Goal: Obtain resource: Obtain resource

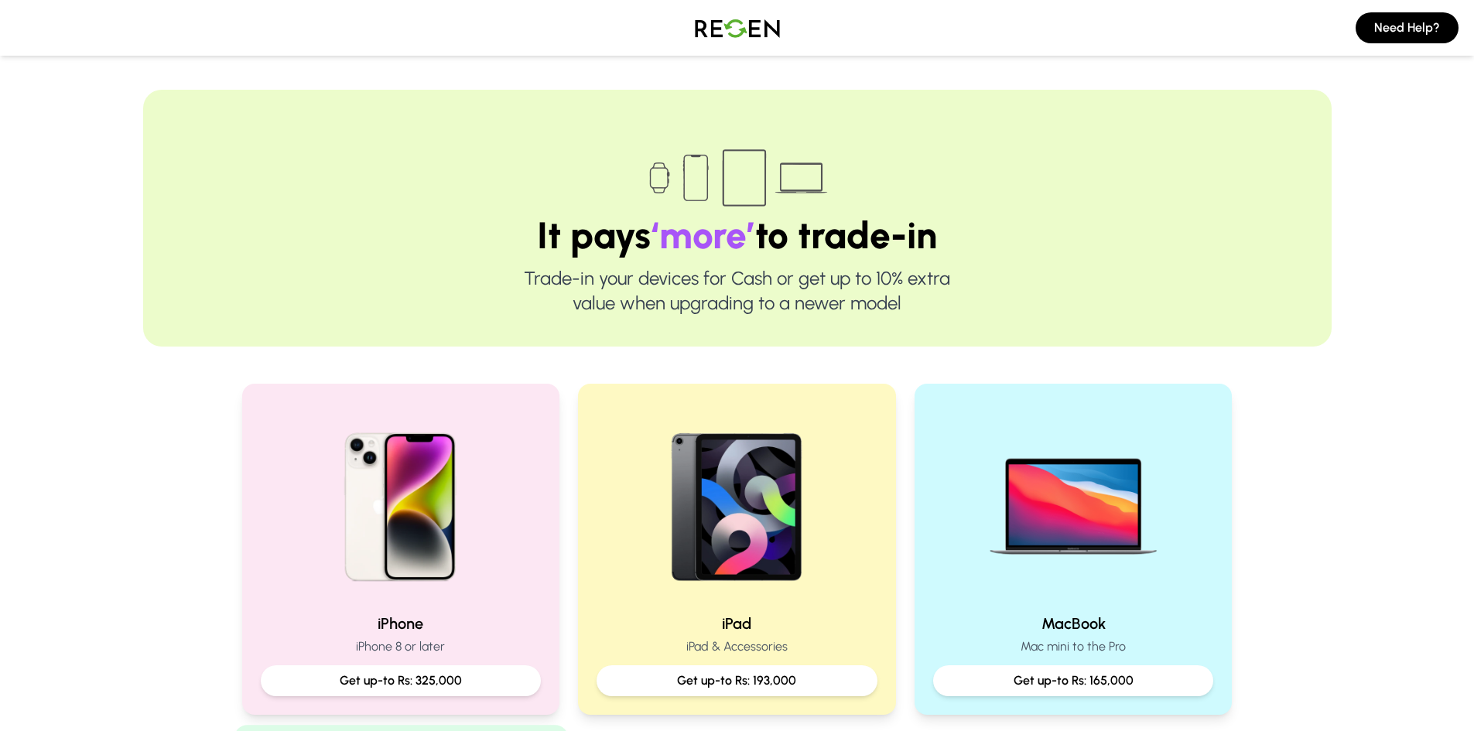
scroll to position [310, 0]
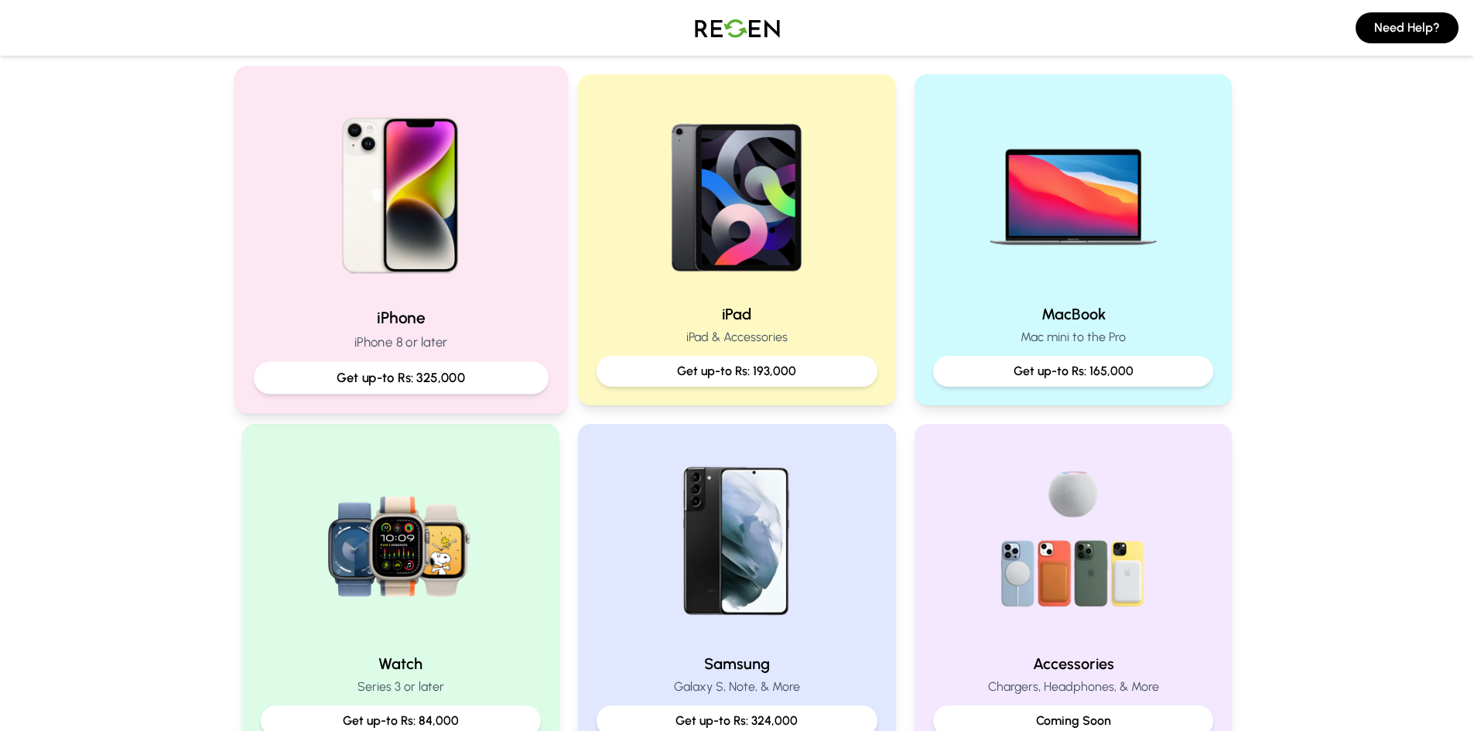
click at [464, 208] on img at bounding box center [400, 190] width 208 height 208
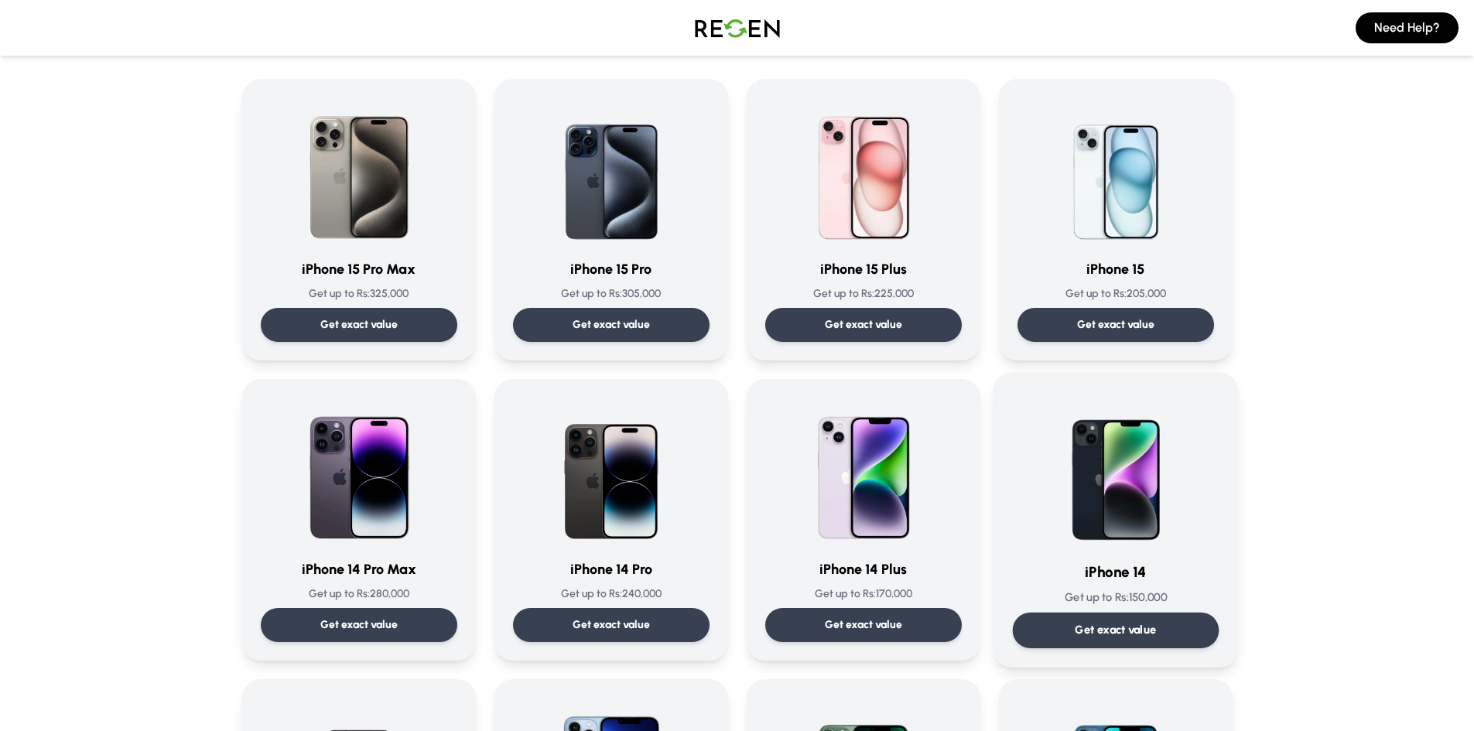
scroll to position [155, 0]
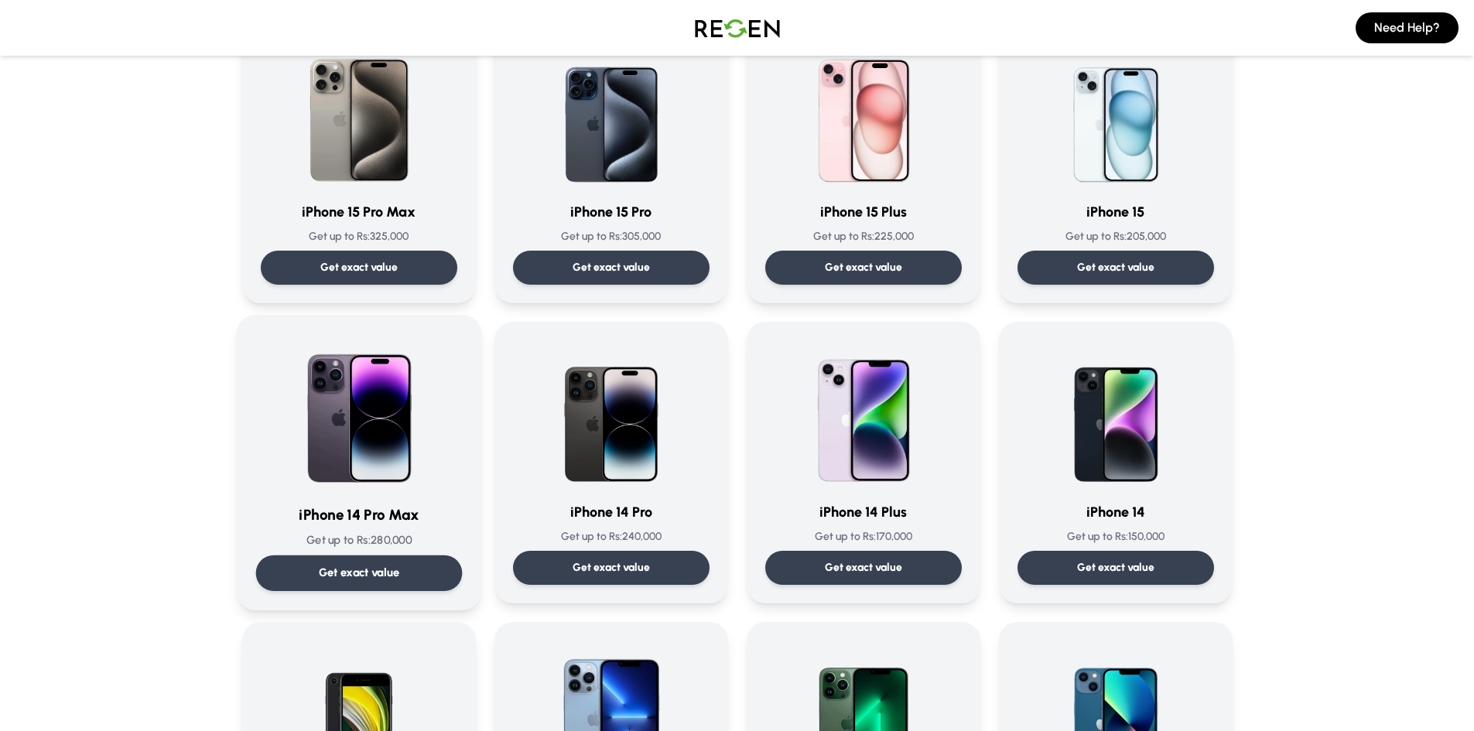
click at [405, 444] on img at bounding box center [359, 412] width 156 height 156
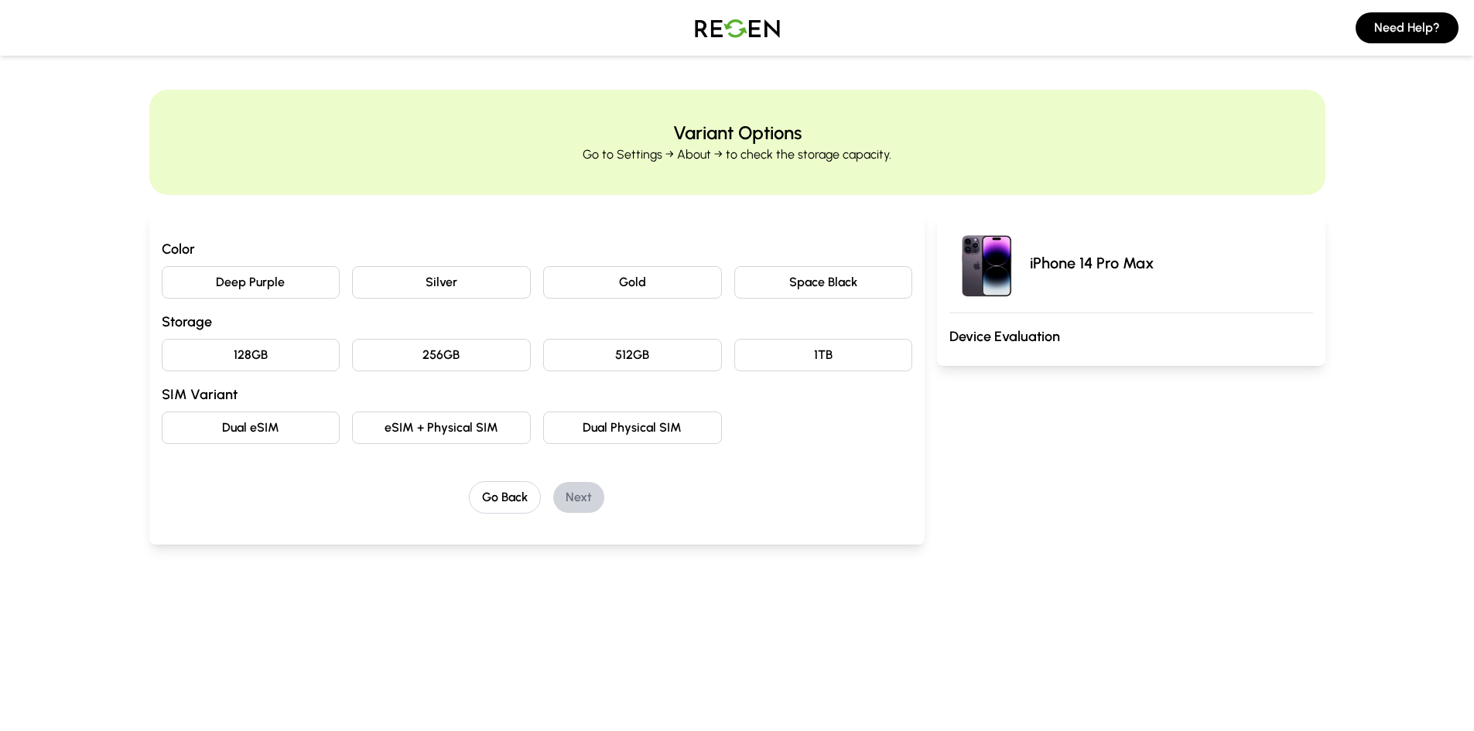
click at [270, 286] on button "Deep Purple" at bounding box center [251, 282] width 179 height 33
click at [284, 359] on button "128GB" at bounding box center [251, 355] width 179 height 33
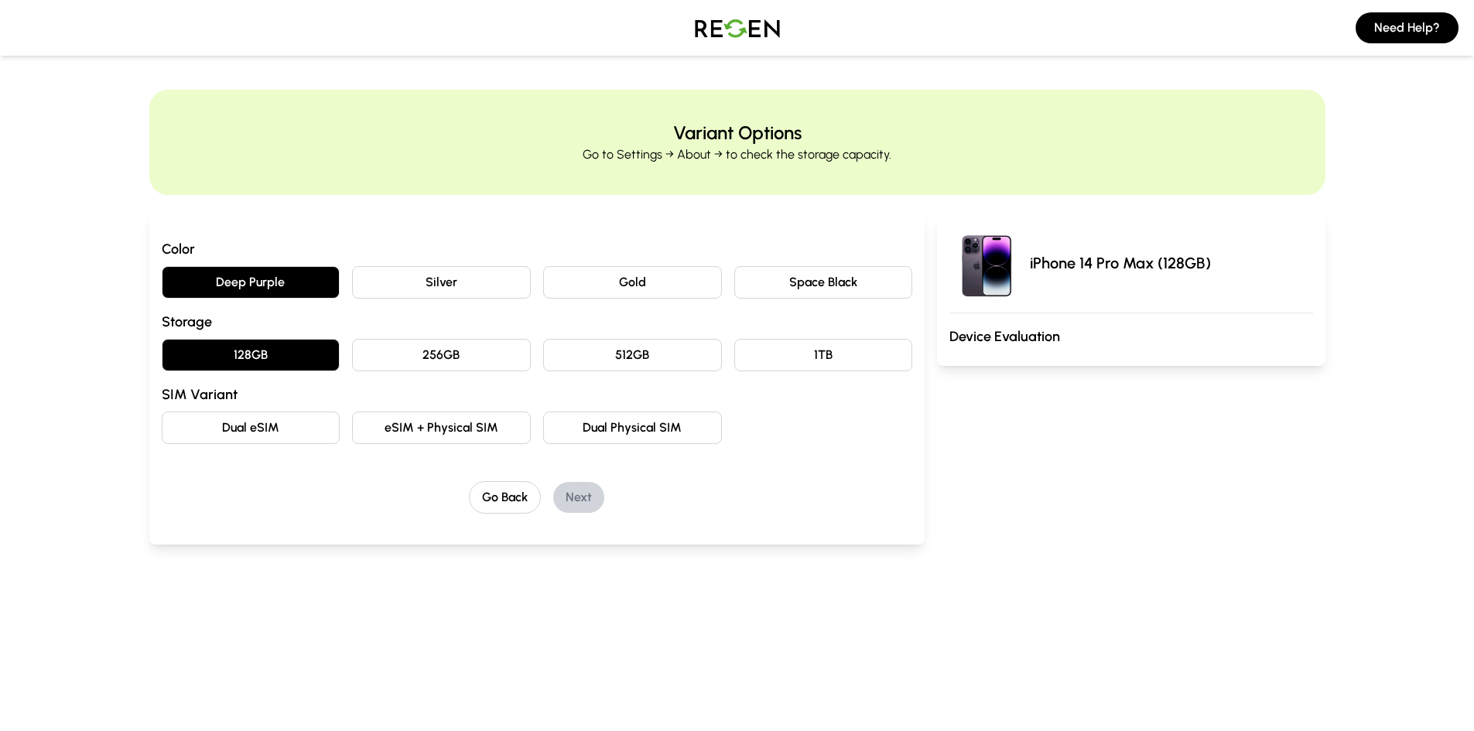
click at [624, 433] on button "Dual Physical SIM" at bounding box center [632, 428] width 179 height 33
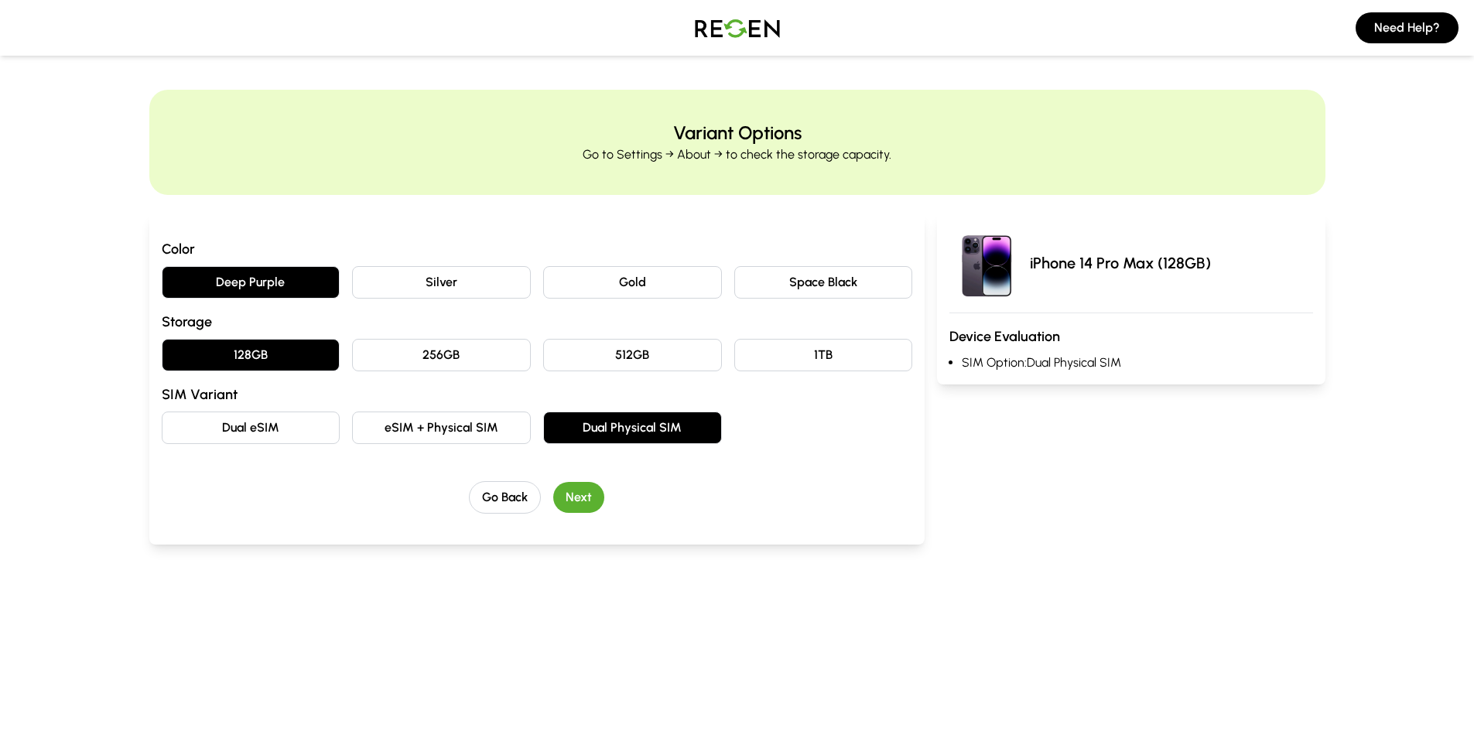
click at [576, 502] on button "Next" at bounding box center [578, 497] width 51 height 31
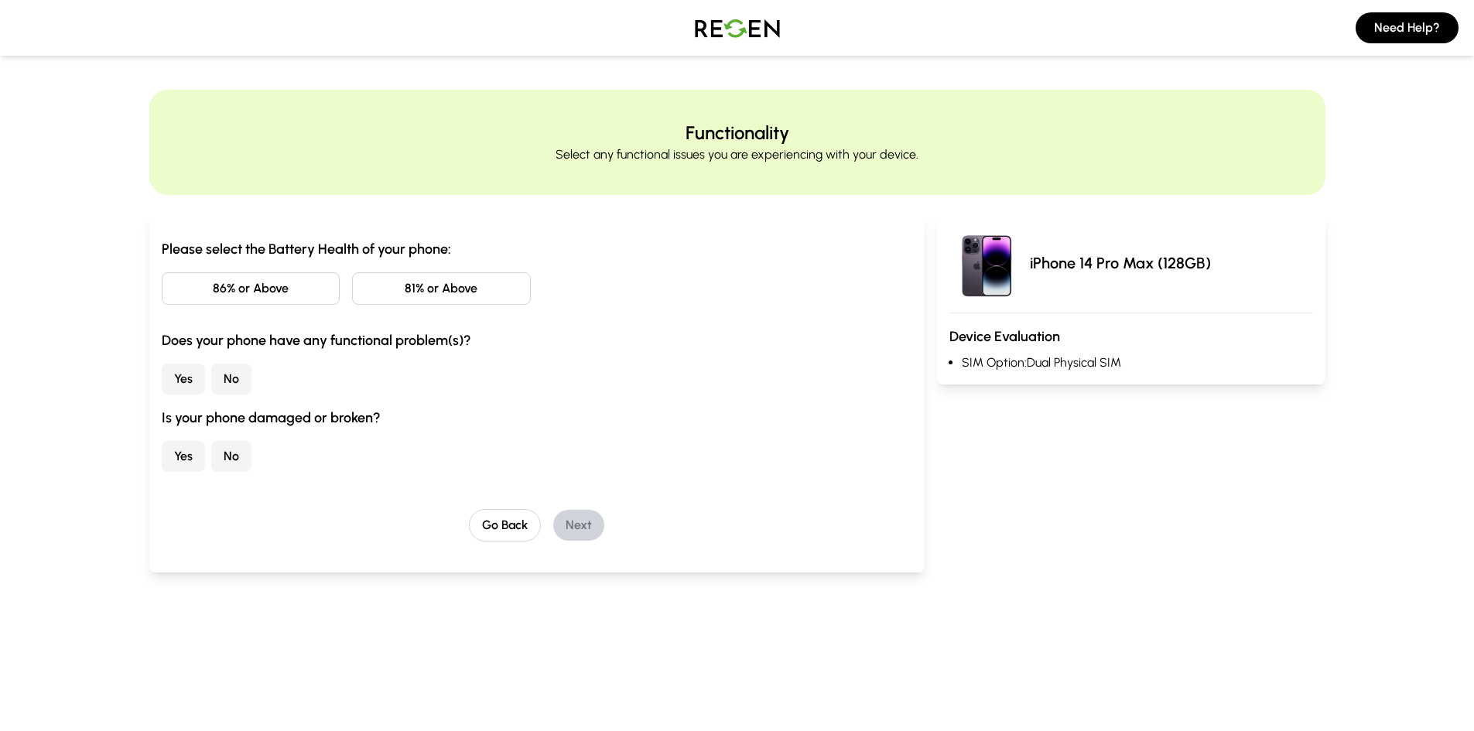
click at [252, 293] on button "86% or Above" at bounding box center [251, 288] width 179 height 33
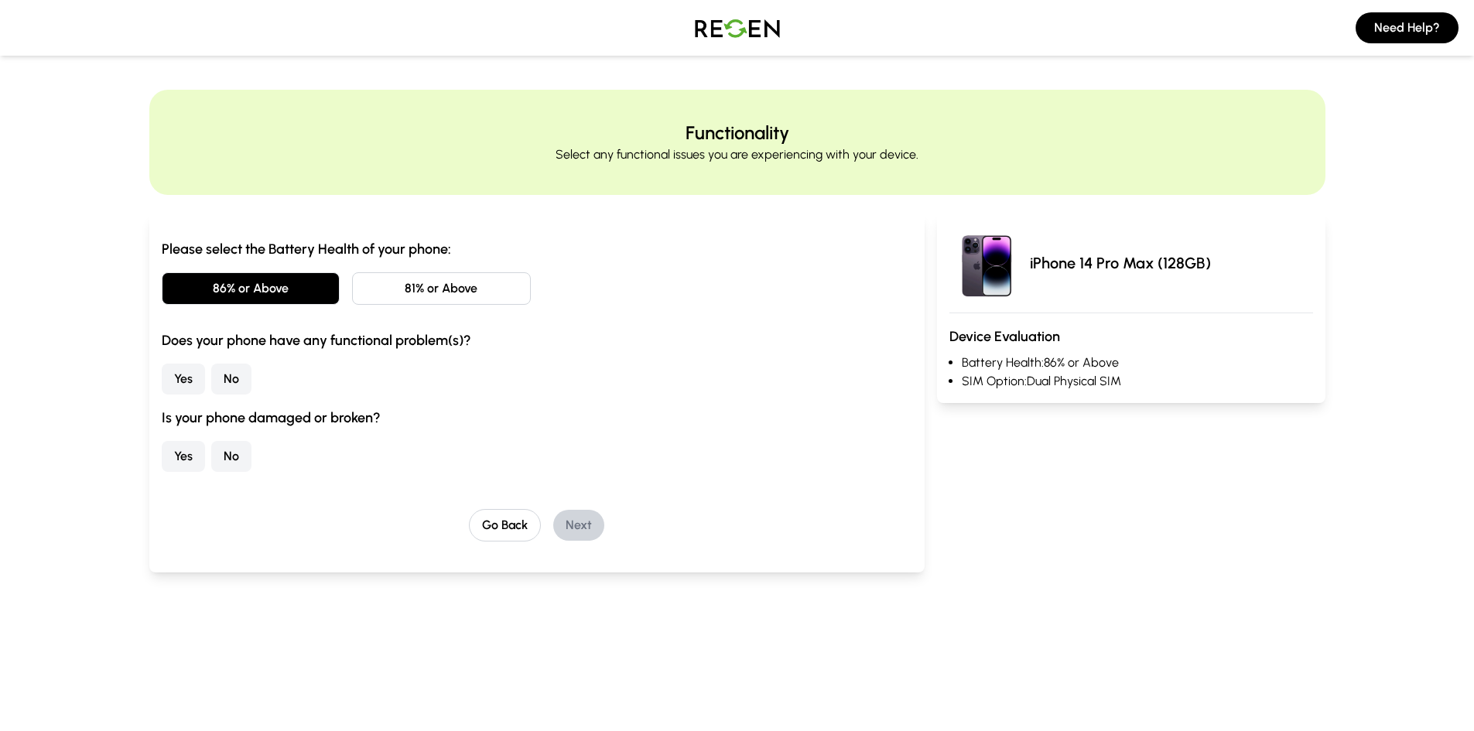
click at [228, 380] on button "No" at bounding box center [231, 379] width 40 height 31
click at [229, 460] on button "No" at bounding box center [231, 456] width 40 height 31
click at [606, 525] on div "Go Back Next" at bounding box center [537, 525] width 751 height 33
click at [586, 522] on button "Next" at bounding box center [578, 525] width 51 height 31
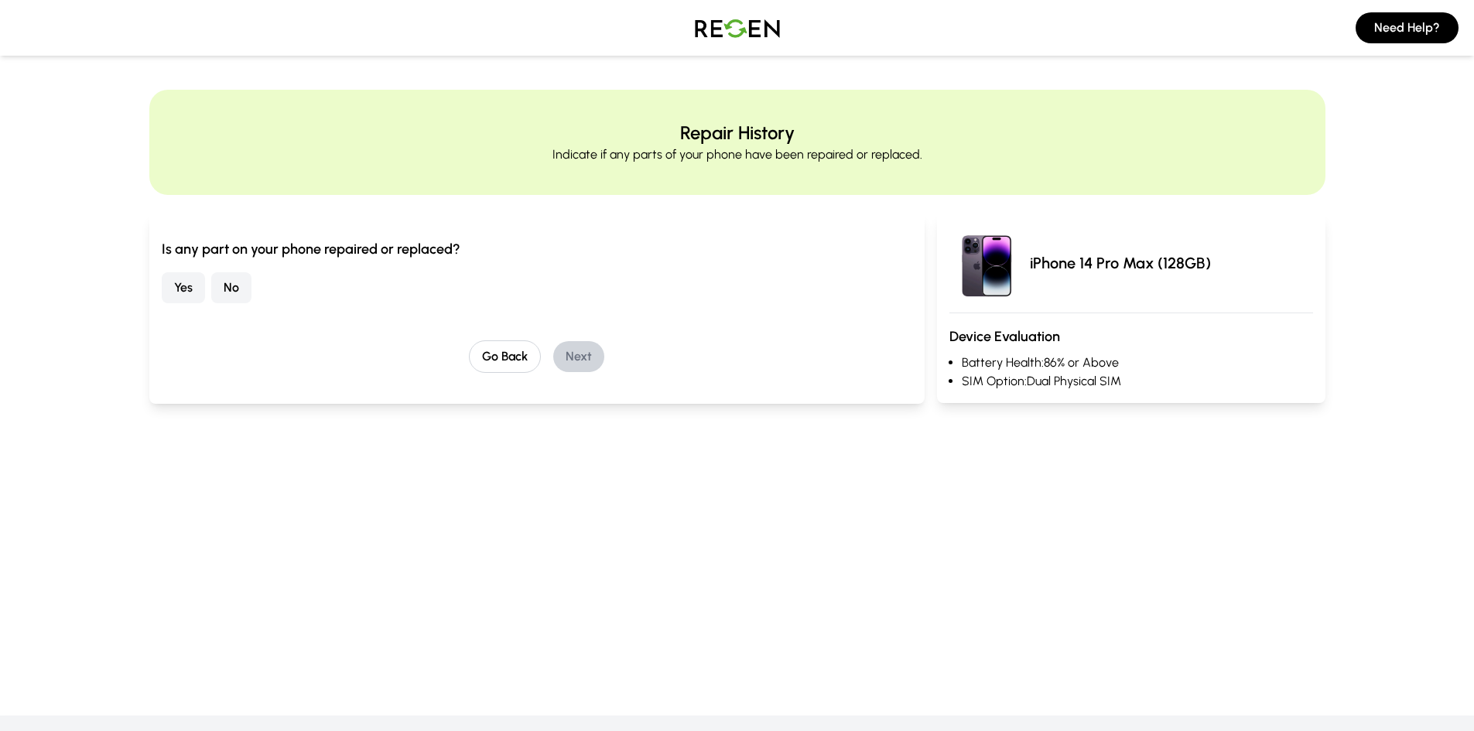
click at [229, 287] on button "No" at bounding box center [231, 287] width 40 height 31
click at [577, 361] on button "Next" at bounding box center [578, 356] width 51 height 31
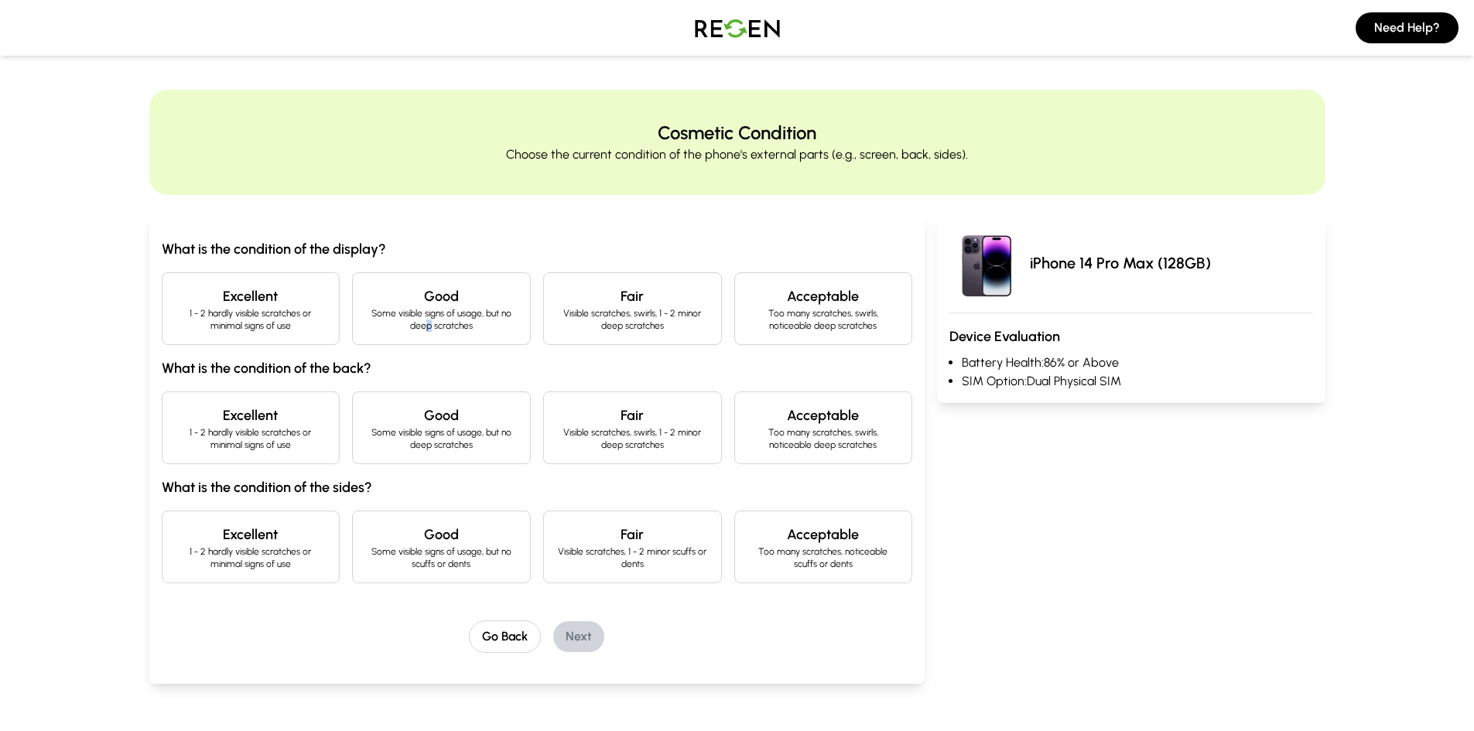
click at [429, 323] on p "Some visible signs of usage, but no deep scratches" at bounding box center [441, 319] width 152 height 25
click at [280, 307] on div "Excellent 1 - 2 hardly visible scratches or minimal signs of use" at bounding box center [251, 308] width 179 height 73
click at [255, 423] on h4 "Excellent" at bounding box center [251, 416] width 152 height 22
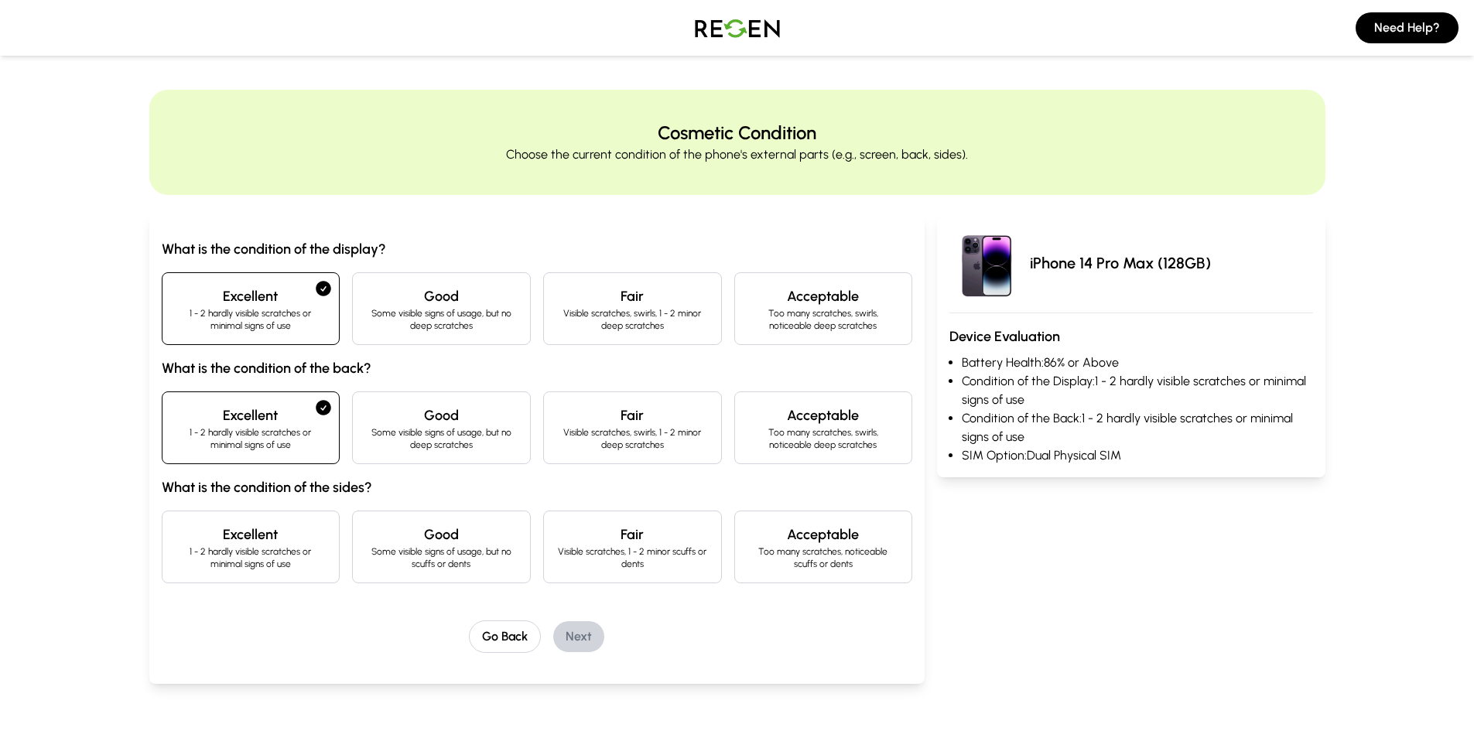
click at [440, 528] on h4 "Good" at bounding box center [441, 535] width 152 height 22
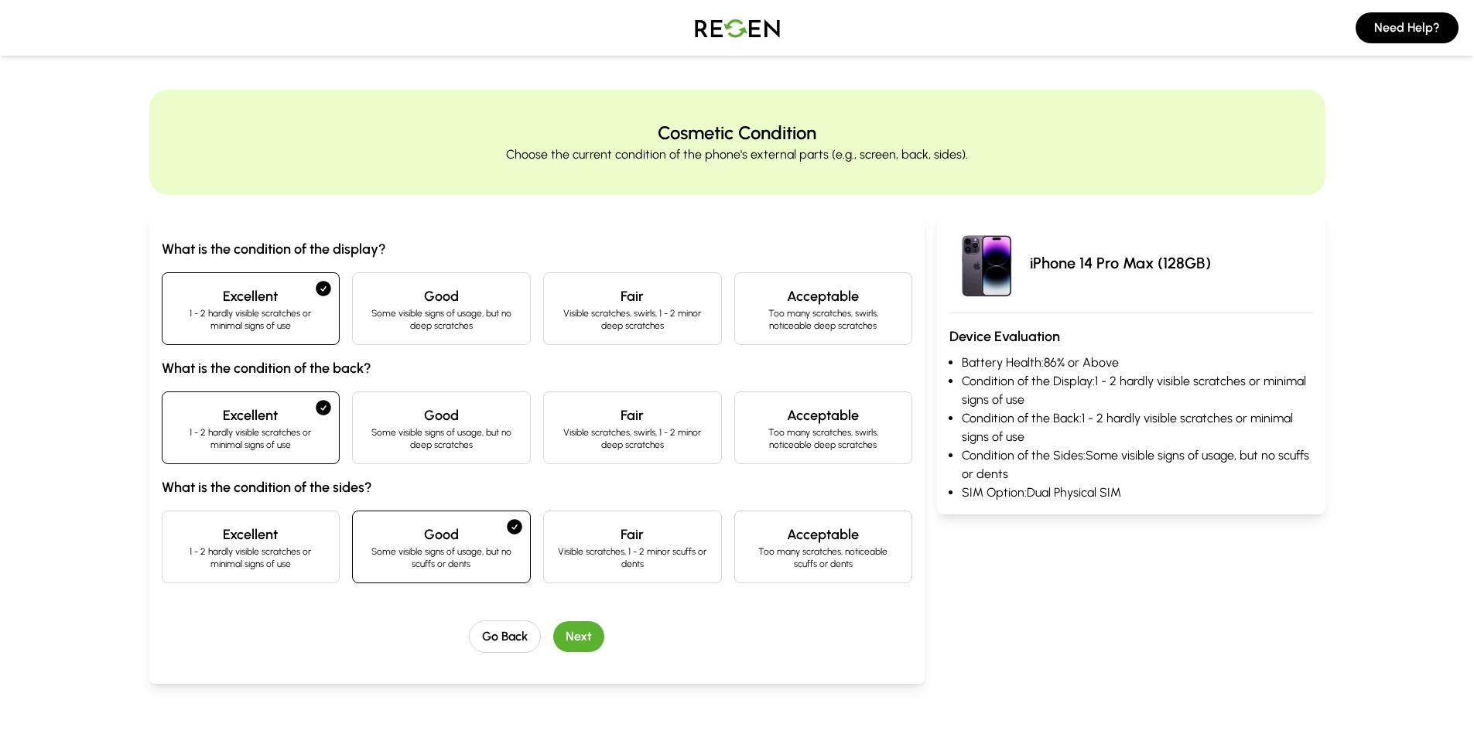
click at [607, 535] on h4 "Fair" at bounding box center [632, 535] width 152 height 22
click at [467, 532] on h4 "Good" at bounding box center [441, 535] width 152 height 22
click at [576, 635] on button "Next" at bounding box center [578, 636] width 51 height 31
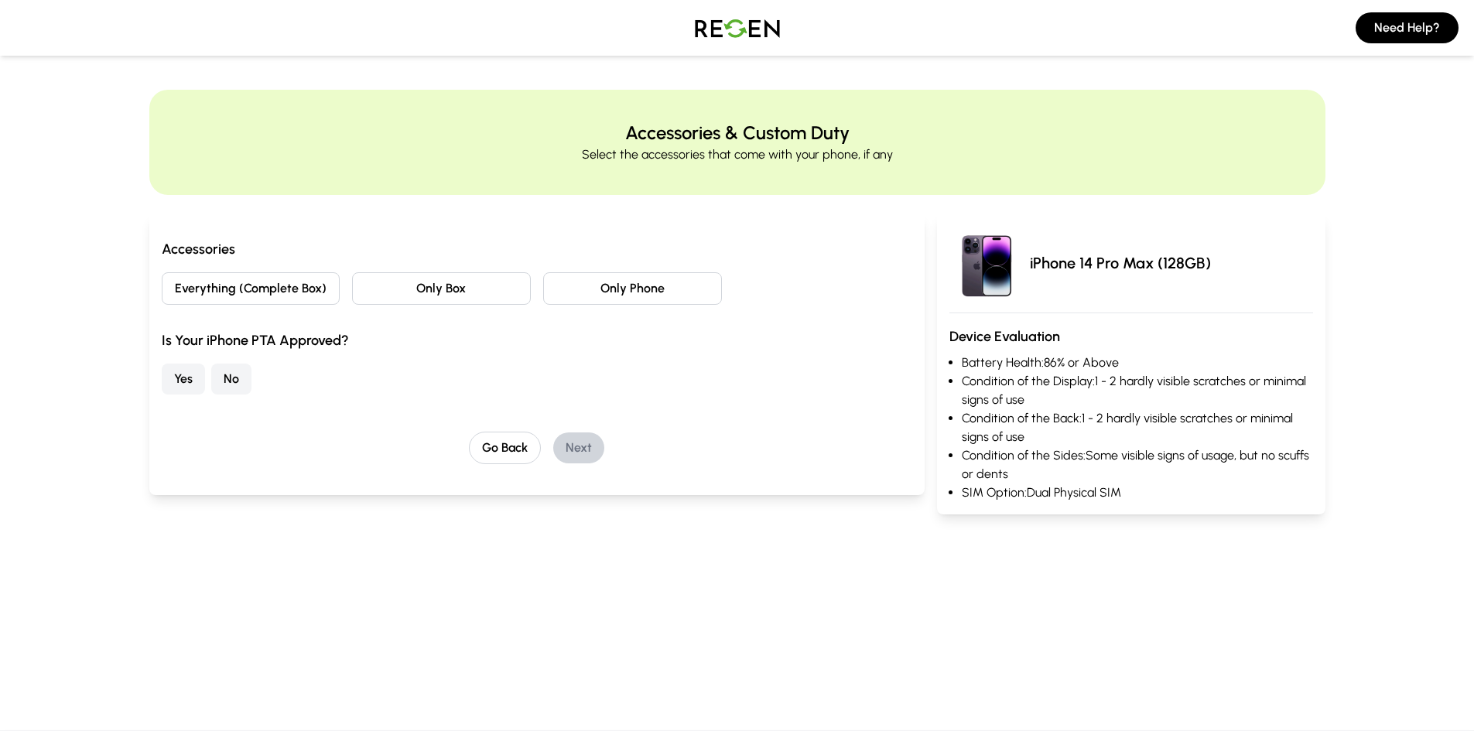
click at [314, 290] on button "Everything (Complete Box)" at bounding box center [251, 288] width 179 height 33
click at [175, 375] on button "Yes" at bounding box center [183, 379] width 43 height 31
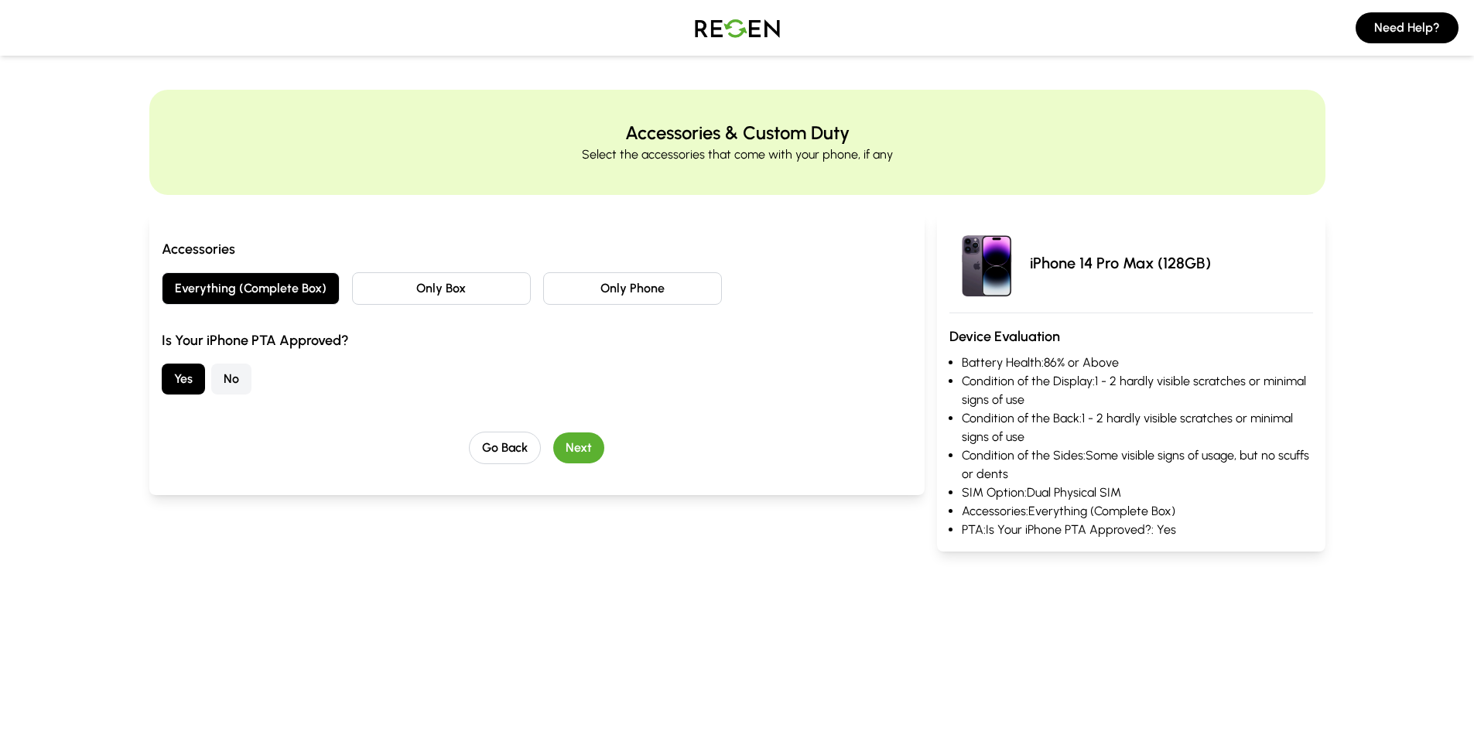
click at [571, 449] on button "Next" at bounding box center [578, 448] width 51 height 31
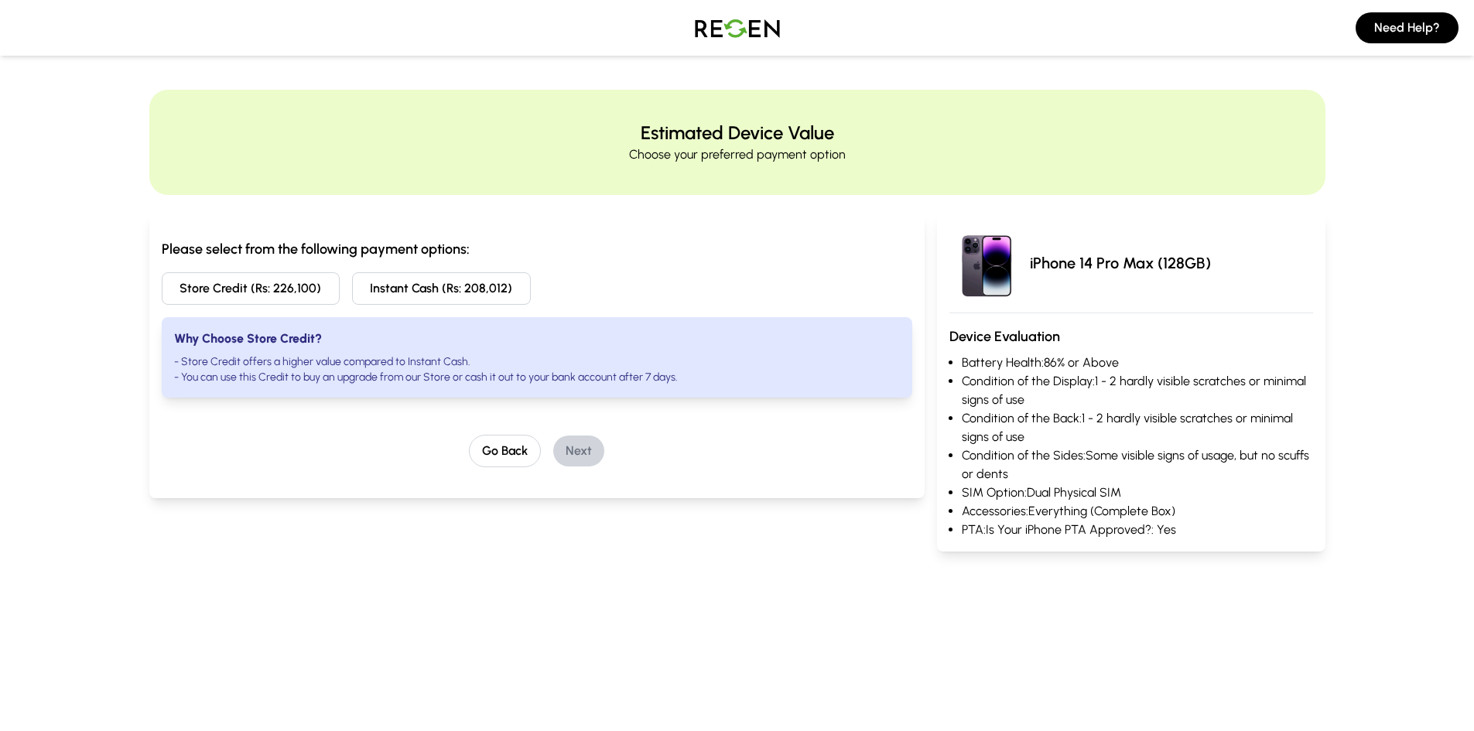
click at [433, 286] on button "Instant Cash (Rs: 208,012)" at bounding box center [441, 288] width 179 height 33
click at [572, 446] on button "Next" at bounding box center [578, 451] width 51 height 31
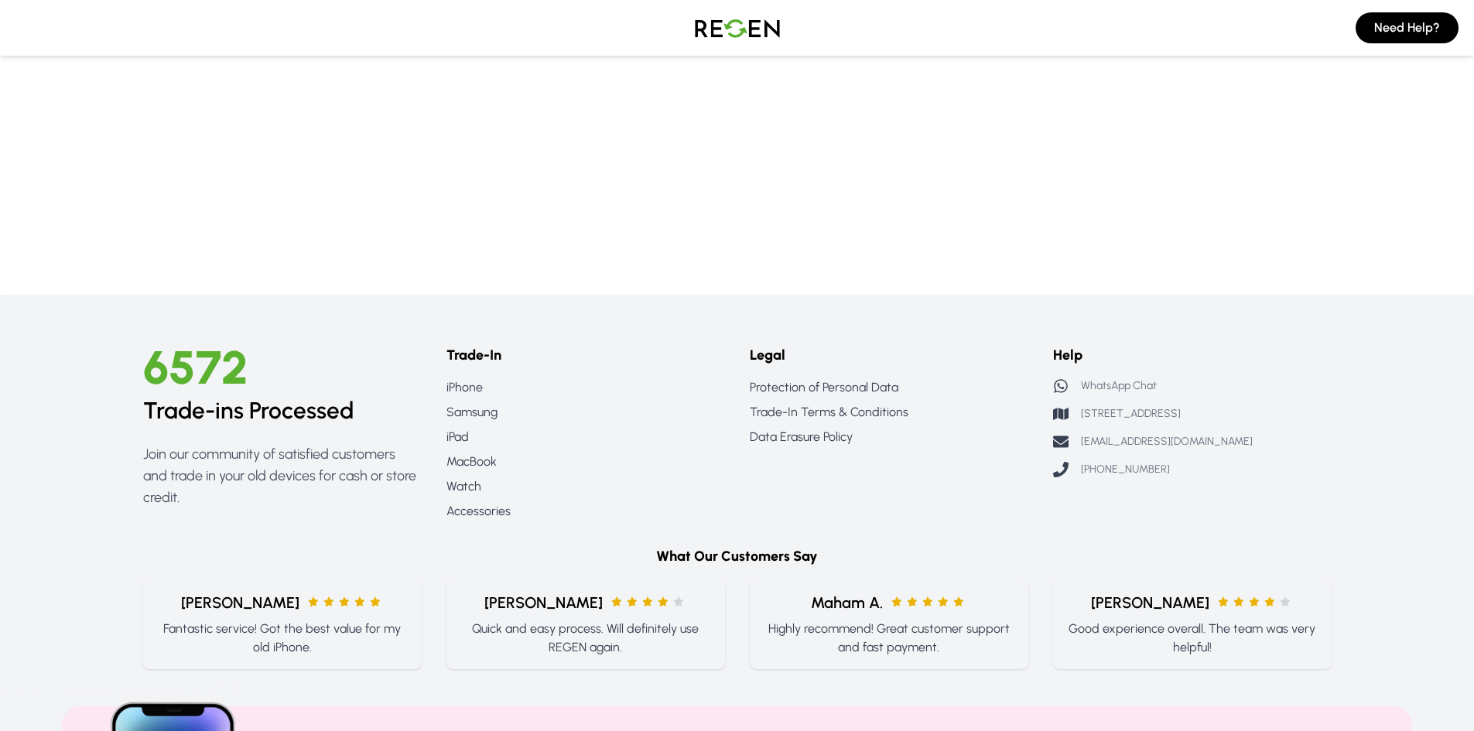
scroll to position [639, 0]
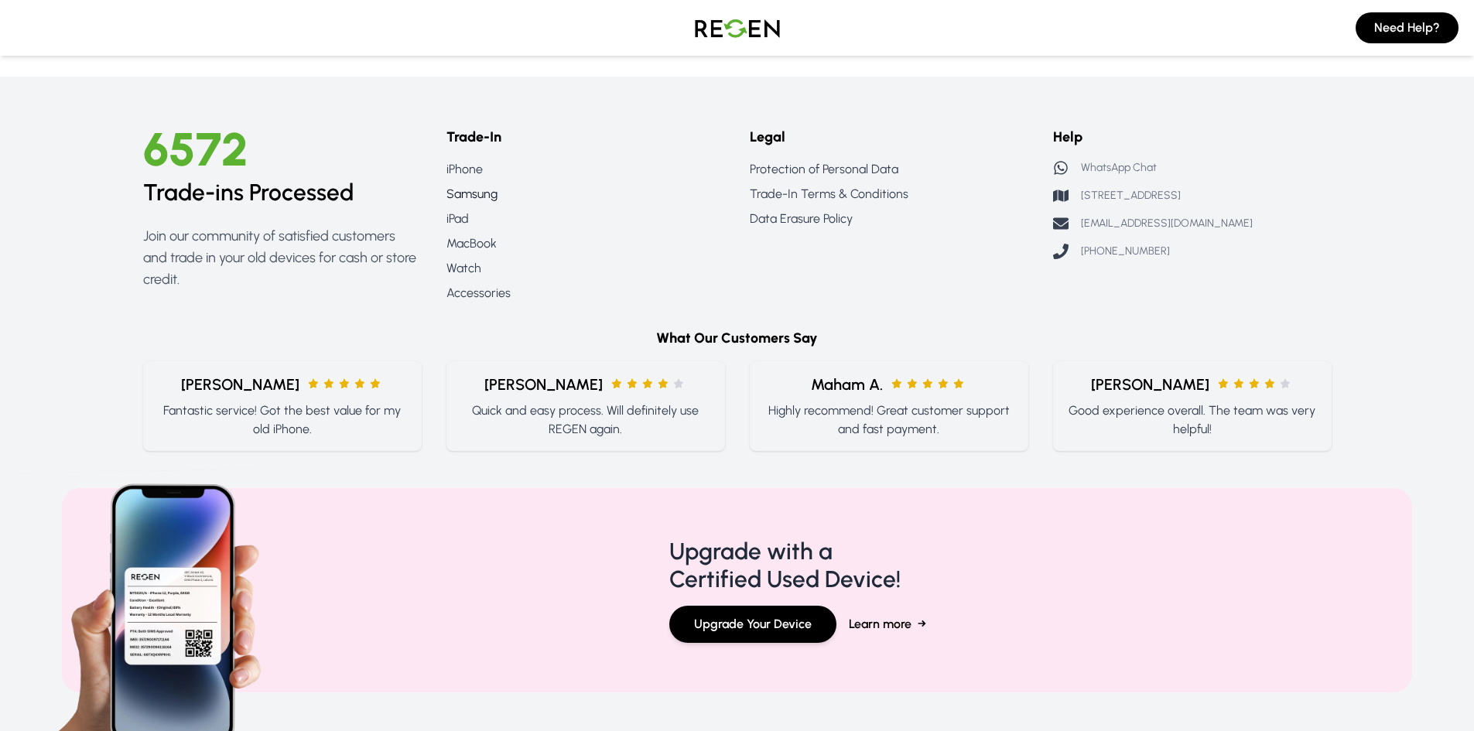
click at [477, 192] on link "Samsung" at bounding box center [585, 194] width 279 height 19
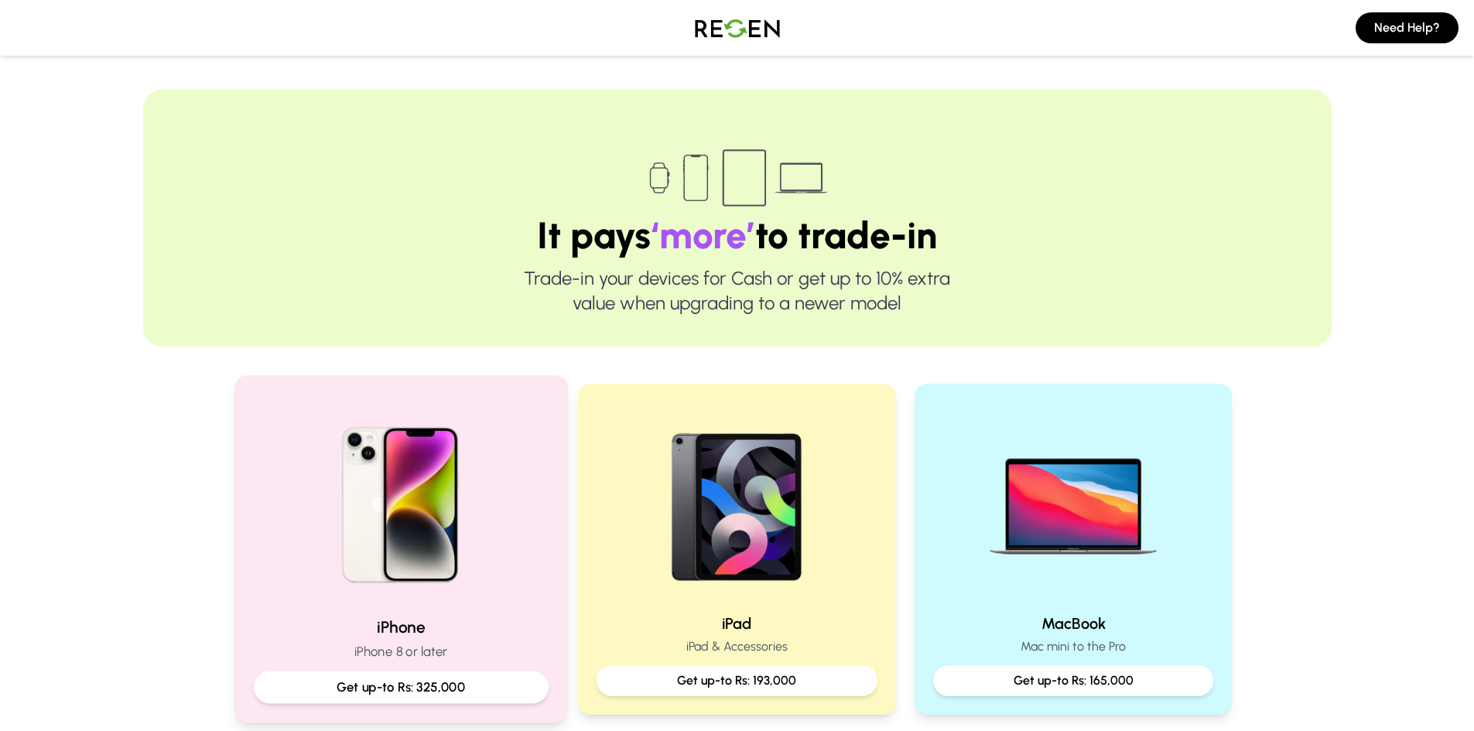
click at [403, 565] on img at bounding box center [400, 499] width 208 height 208
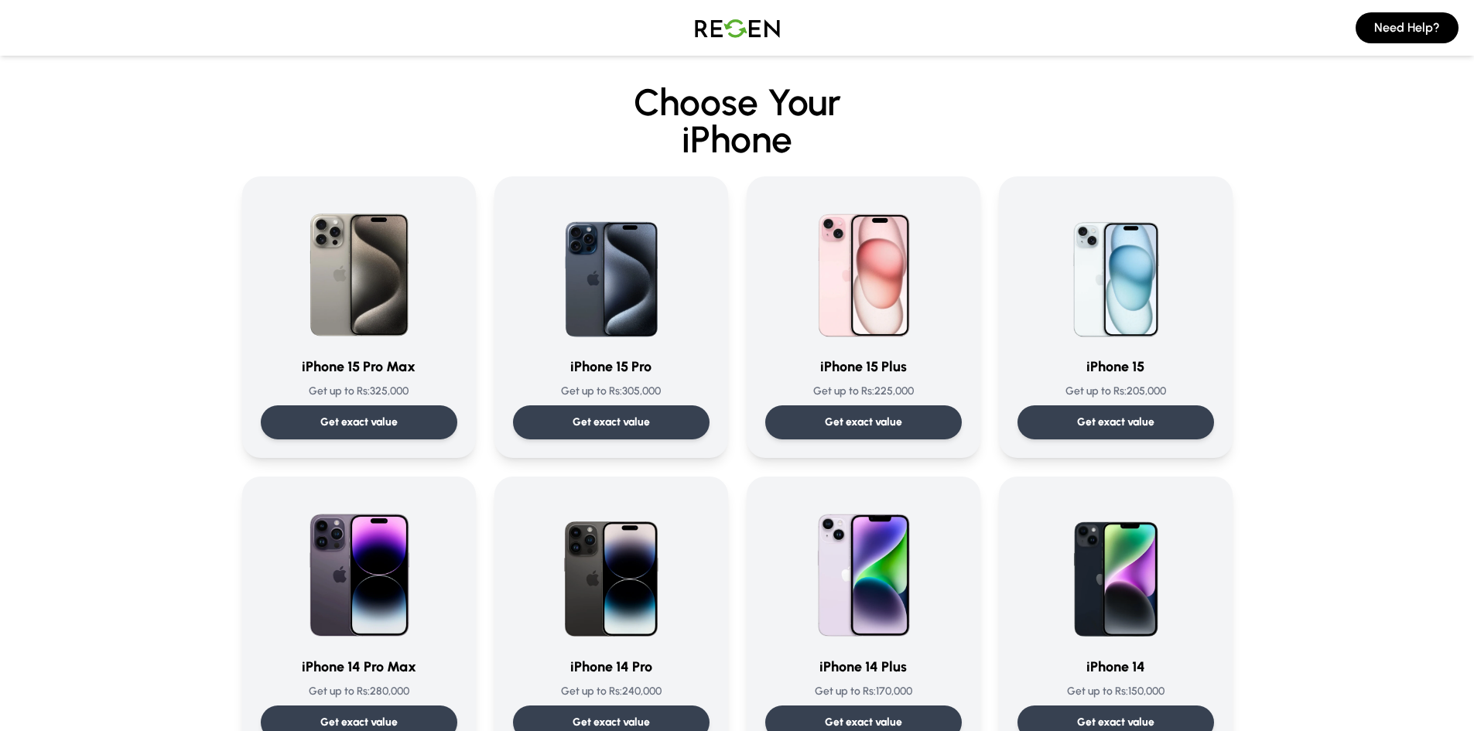
scroll to position [77, 0]
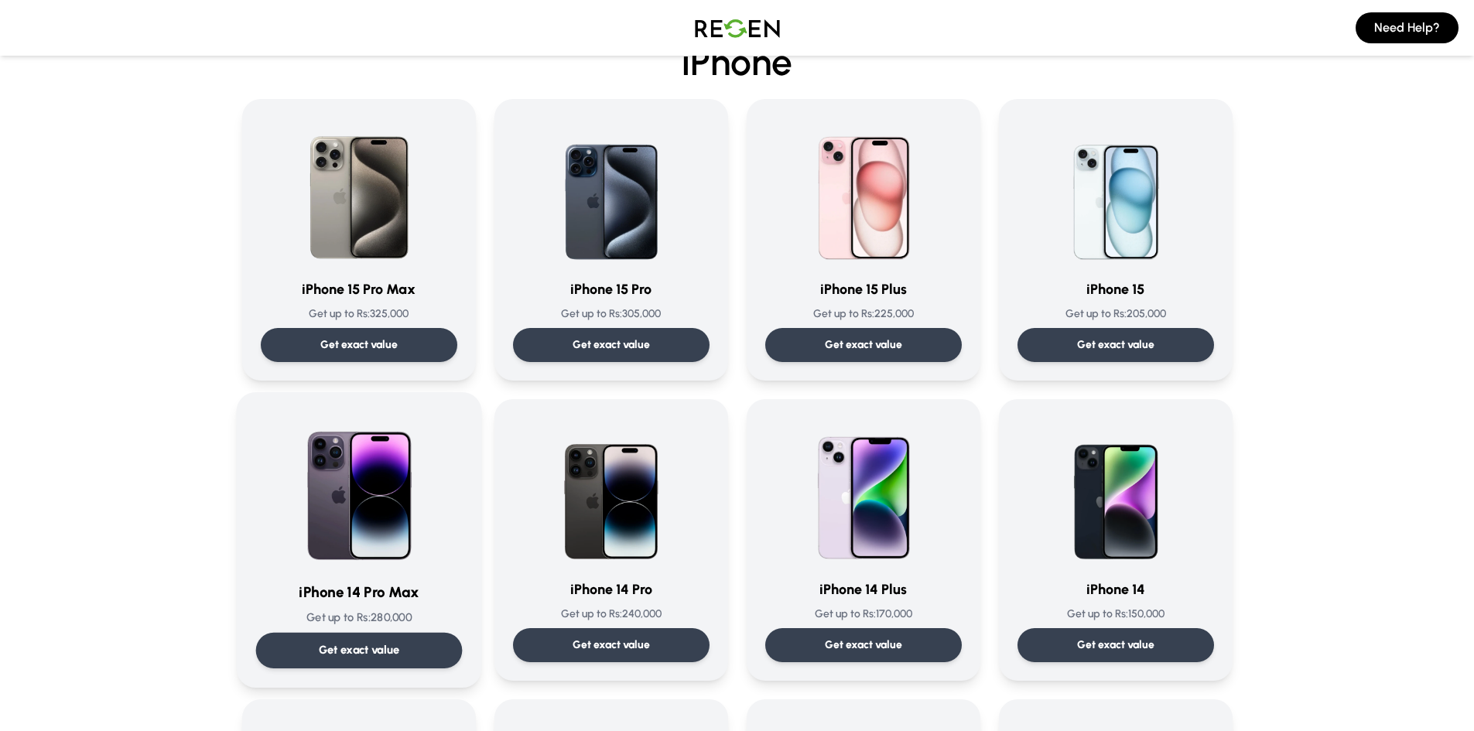
click at [371, 553] on img at bounding box center [359, 490] width 156 height 156
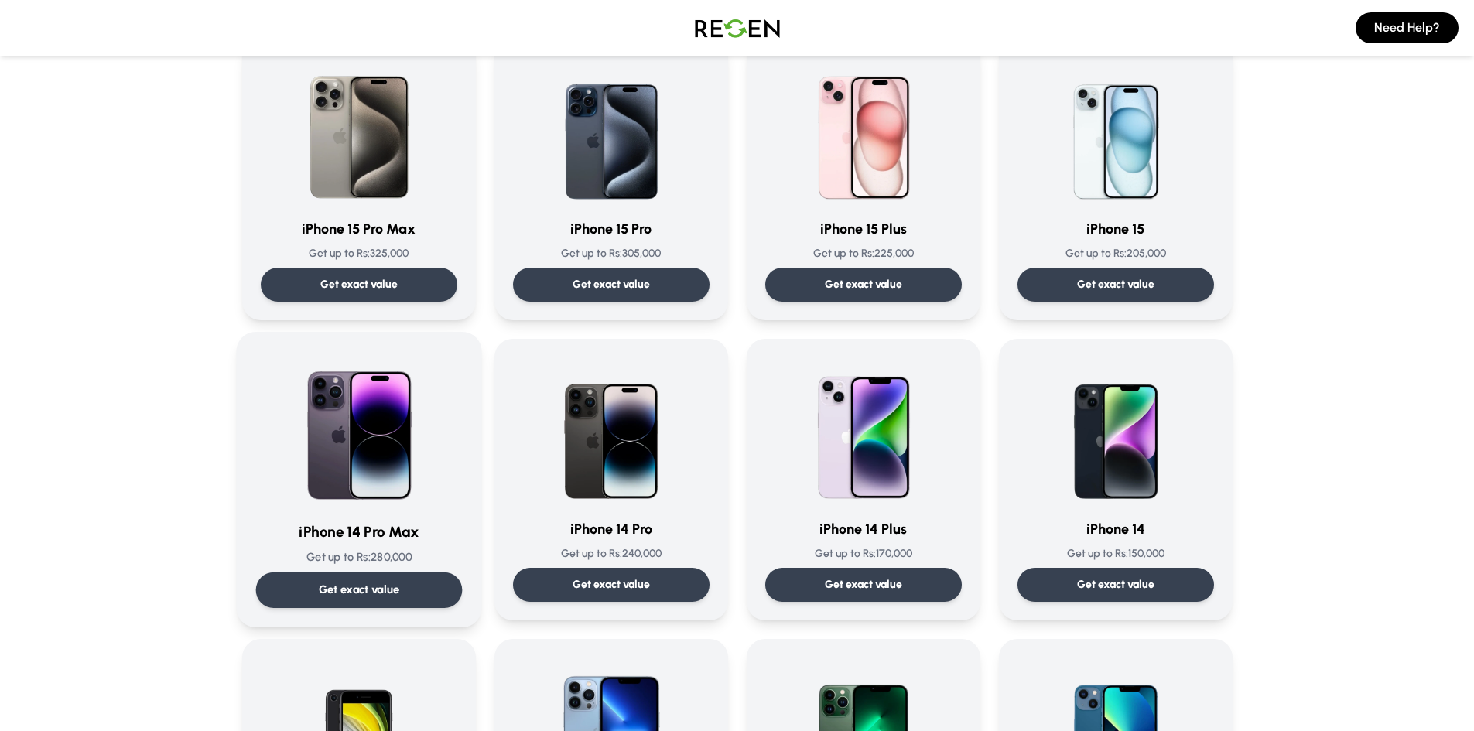
scroll to position [155, 0]
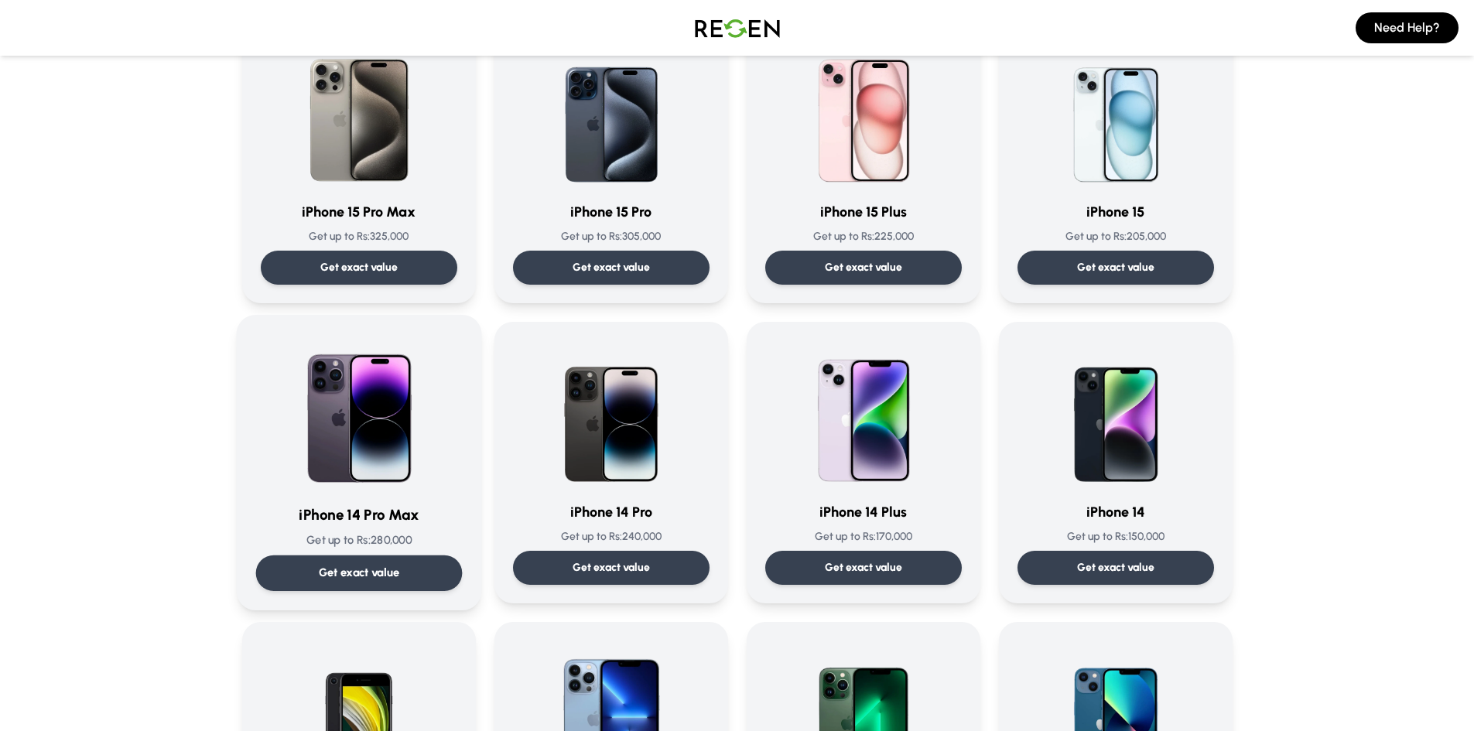
click at [365, 465] on img at bounding box center [359, 412] width 156 height 156
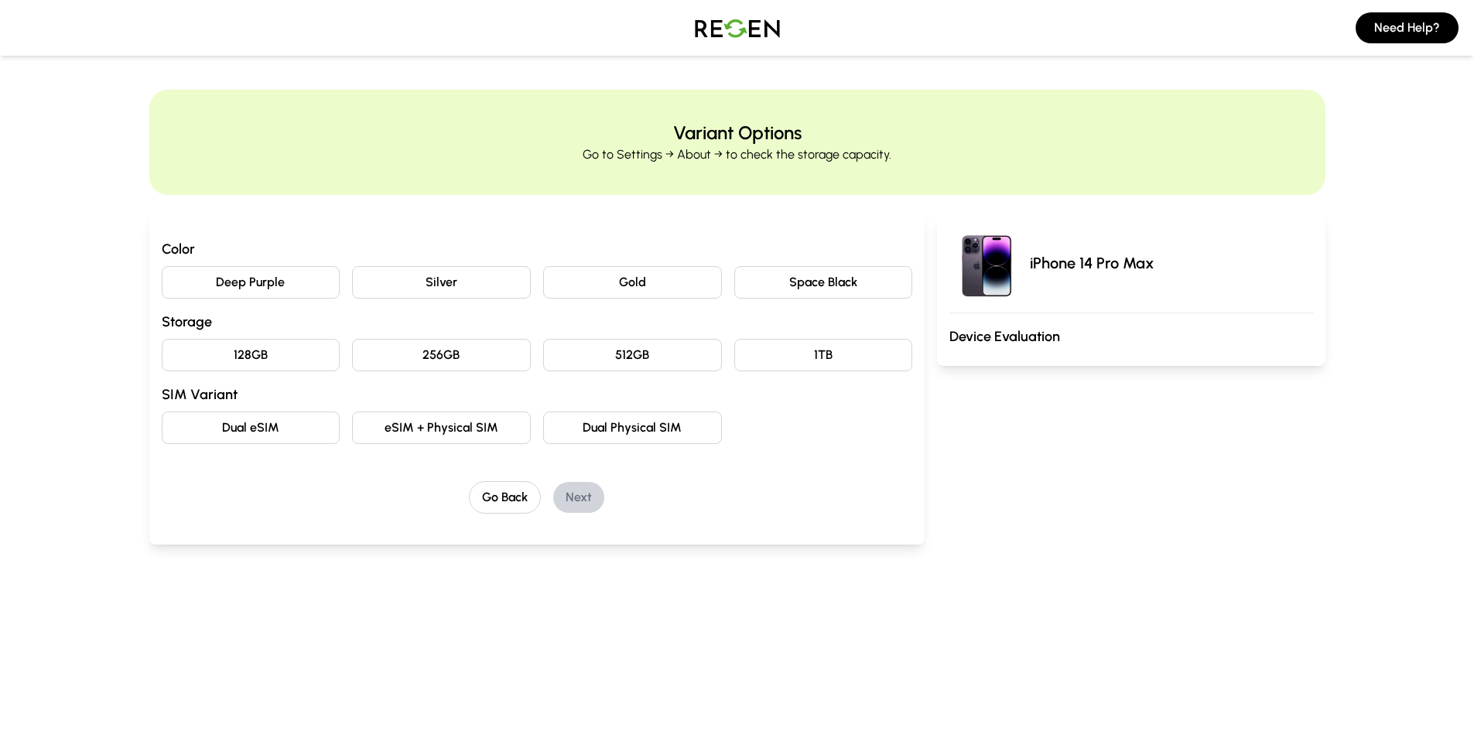
click at [241, 281] on button "Deep Purple" at bounding box center [251, 282] width 179 height 33
click at [237, 367] on button "128GB" at bounding box center [251, 355] width 179 height 33
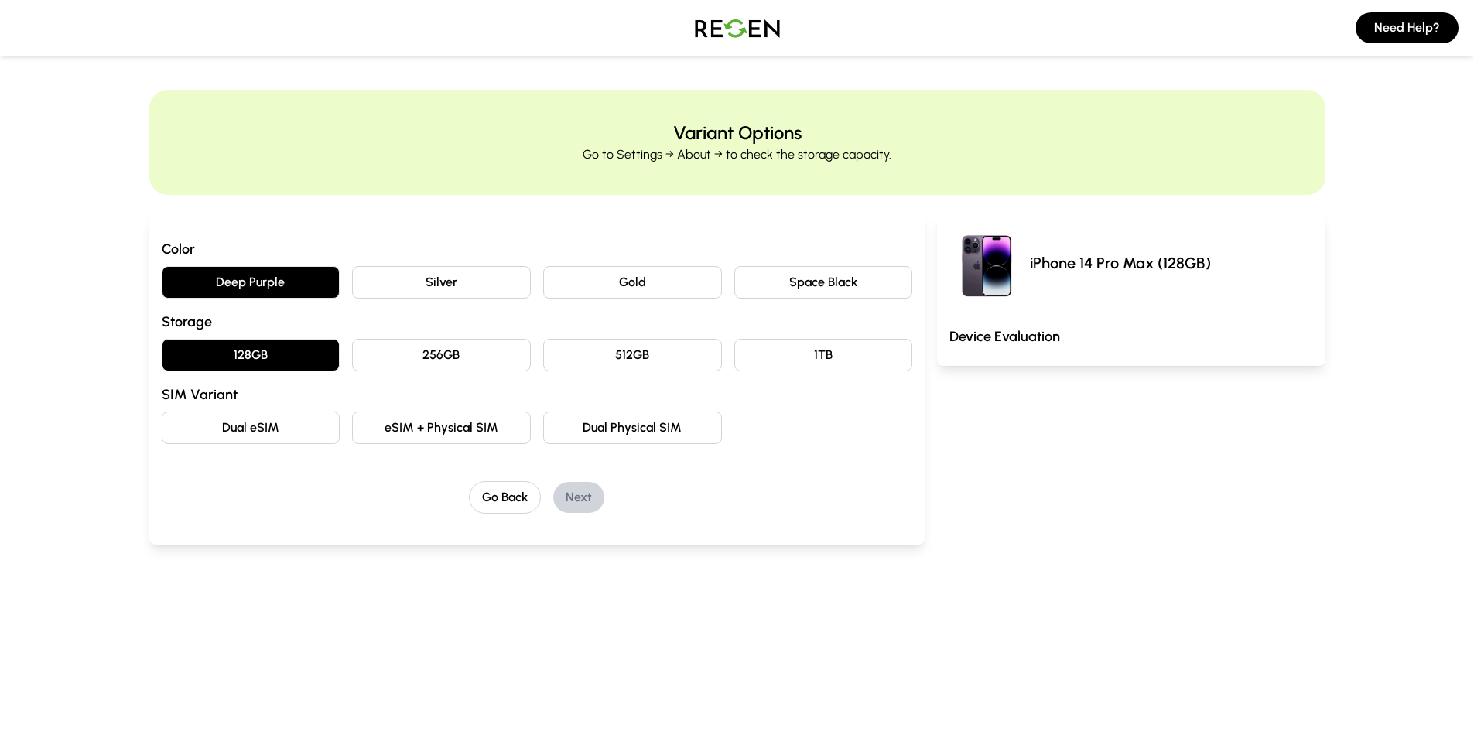
click at [567, 440] on button "Dual Physical SIM" at bounding box center [632, 428] width 179 height 33
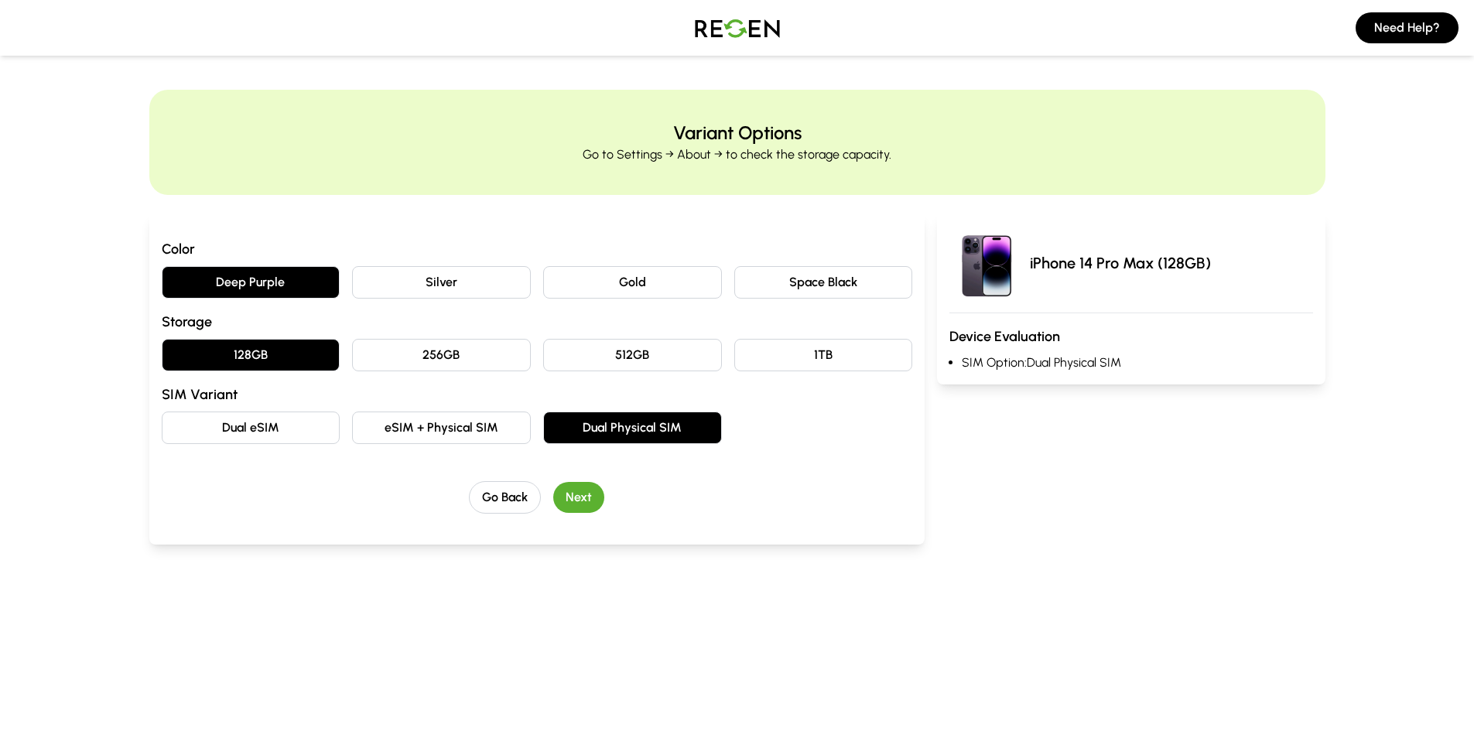
drag, startPoint x: 570, startPoint y: 502, endPoint x: 528, endPoint y: 482, distance: 47.1
click at [571, 502] on button "Next" at bounding box center [578, 497] width 51 height 31
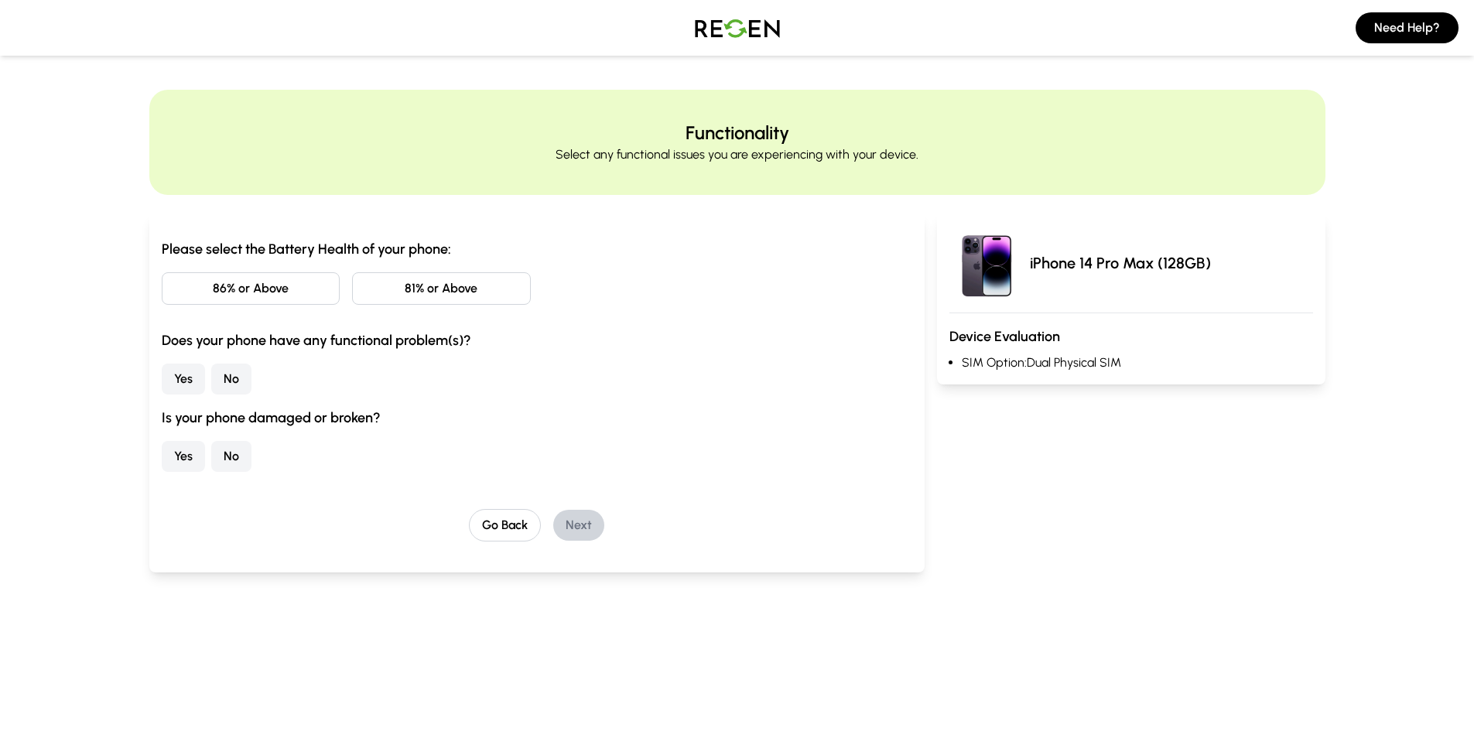
click at [219, 291] on button "86% or Above" at bounding box center [251, 288] width 179 height 33
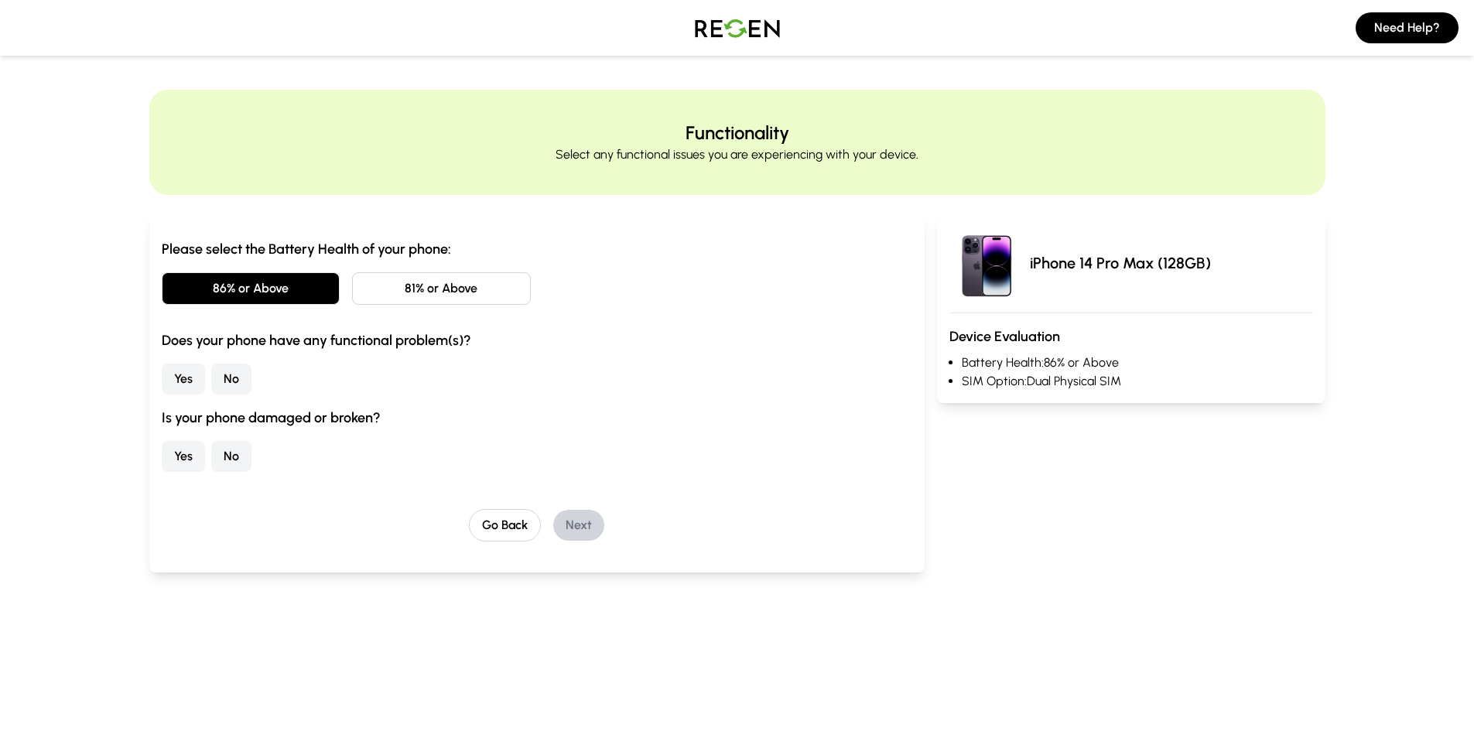
click at [190, 375] on button "Yes" at bounding box center [183, 379] width 43 height 31
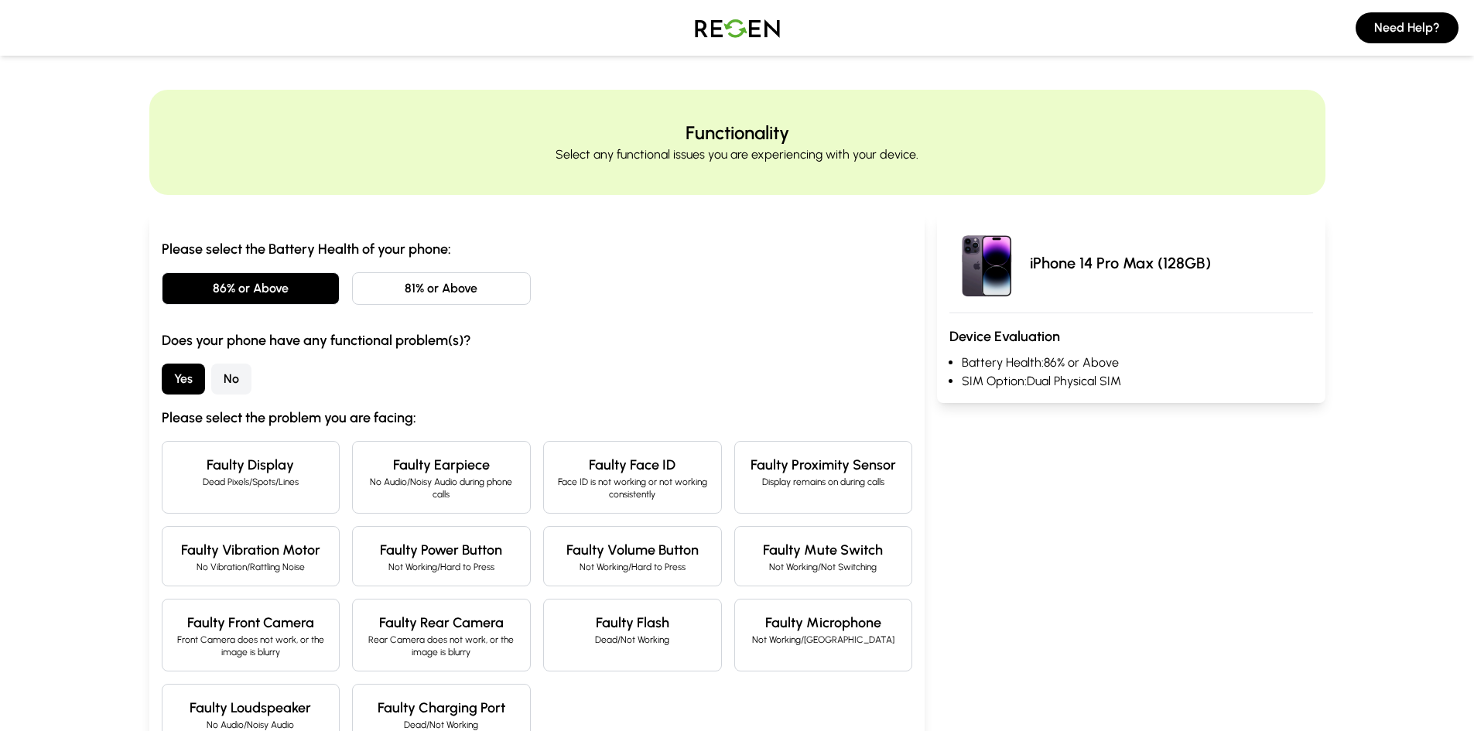
click at [236, 381] on button "No" at bounding box center [231, 379] width 40 height 31
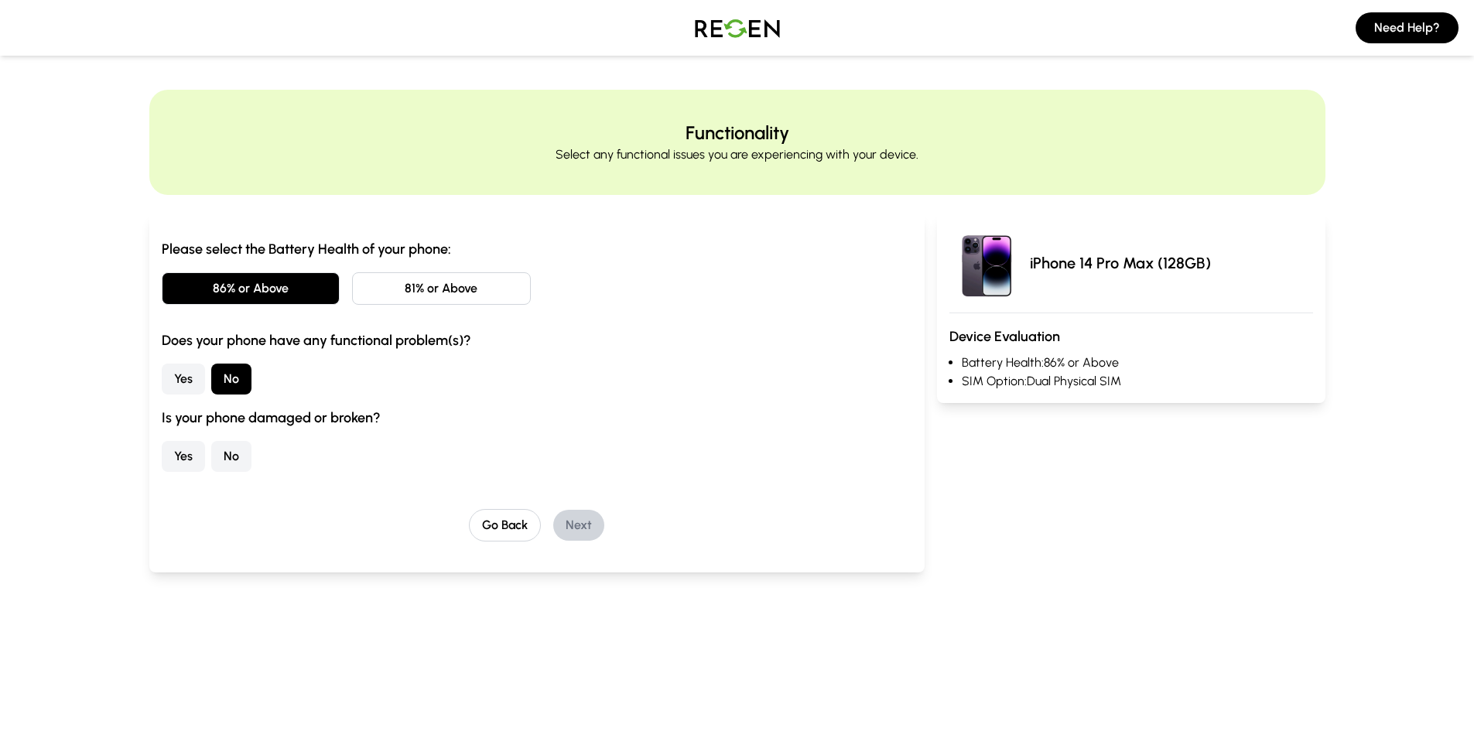
click at [236, 464] on button "No" at bounding box center [231, 456] width 40 height 31
click at [572, 525] on button "Next" at bounding box center [578, 525] width 51 height 31
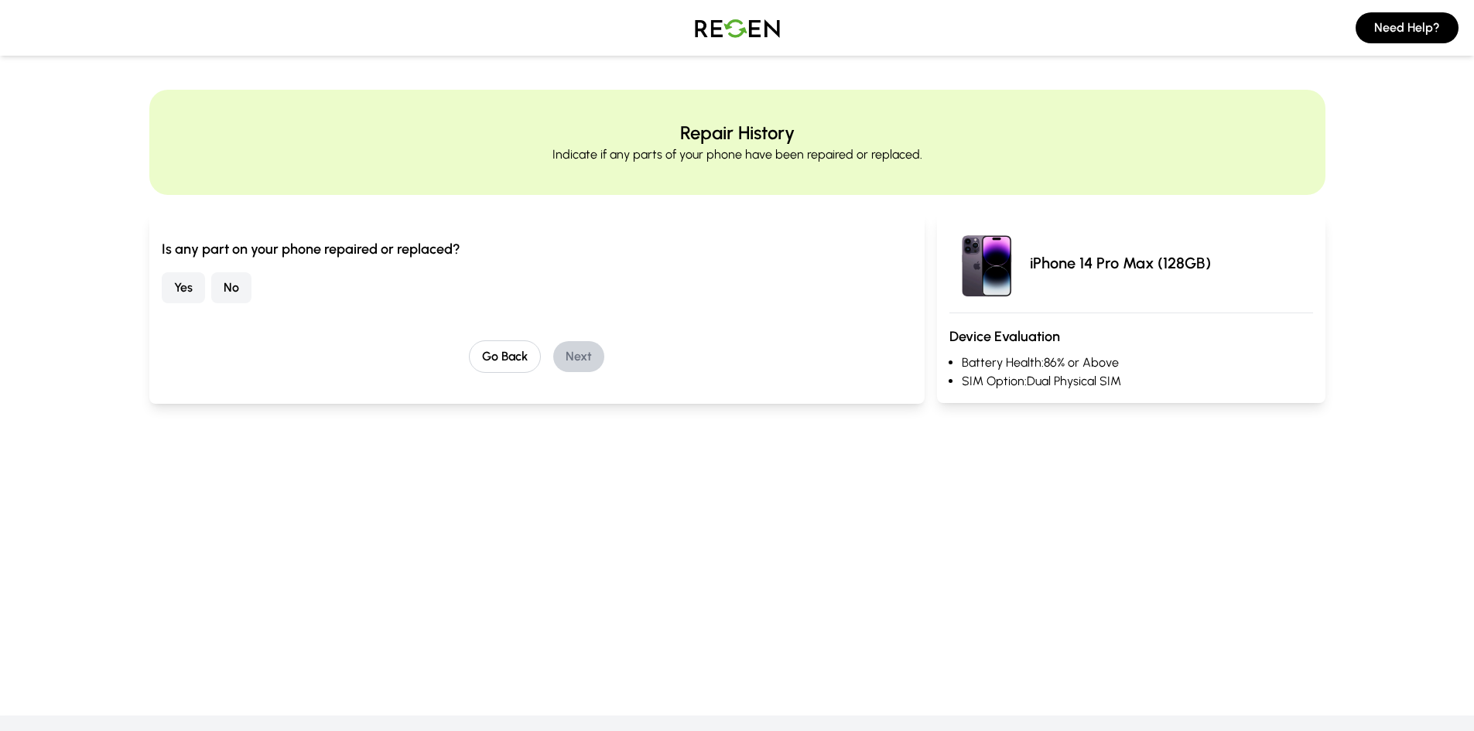
click at [218, 293] on button "No" at bounding box center [231, 287] width 40 height 31
click at [585, 361] on button "Next" at bounding box center [578, 356] width 51 height 31
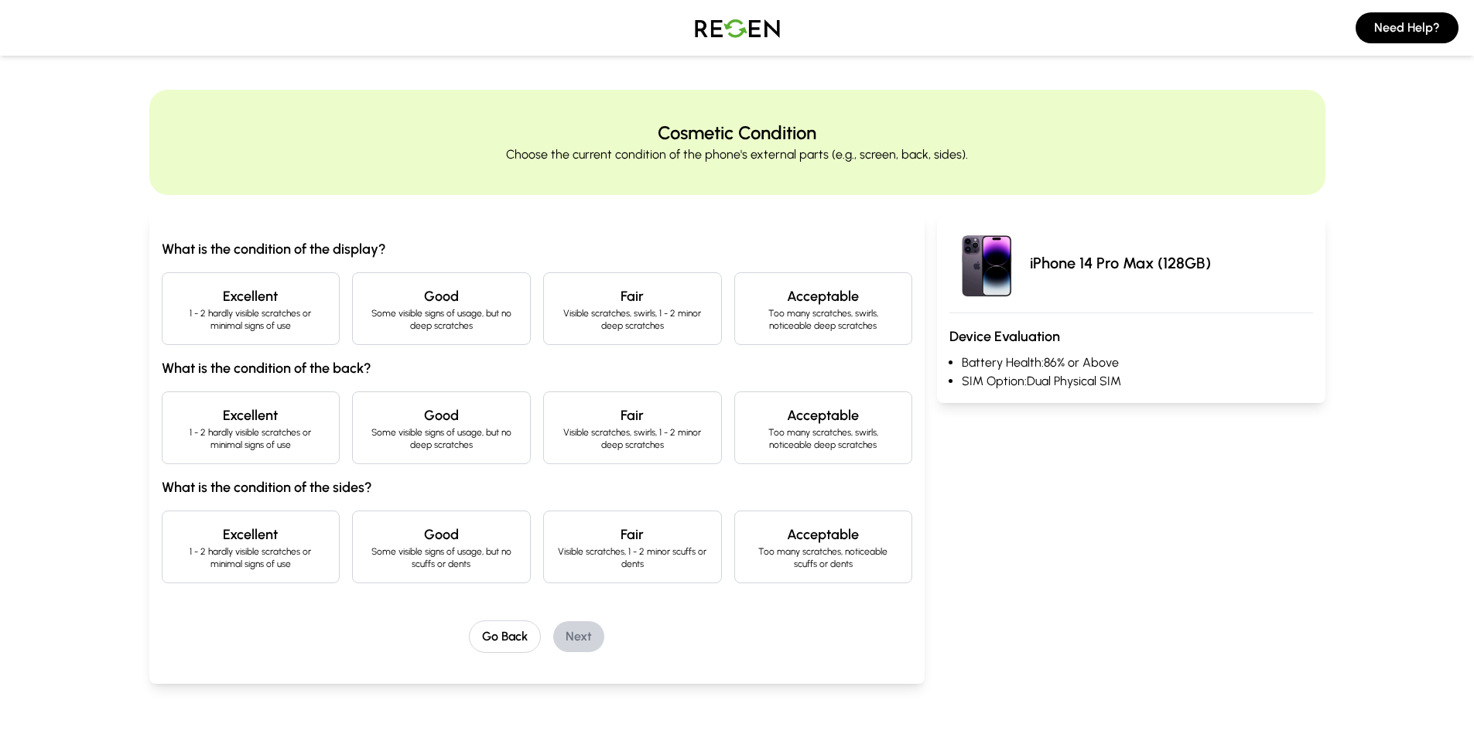
click at [233, 295] on h4 "Excellent" at bounding box center [251, 297] width 152 height 22
click at [241, 416] on h4 "Excellent" at bounding box center [251, 416] width 152 height 22
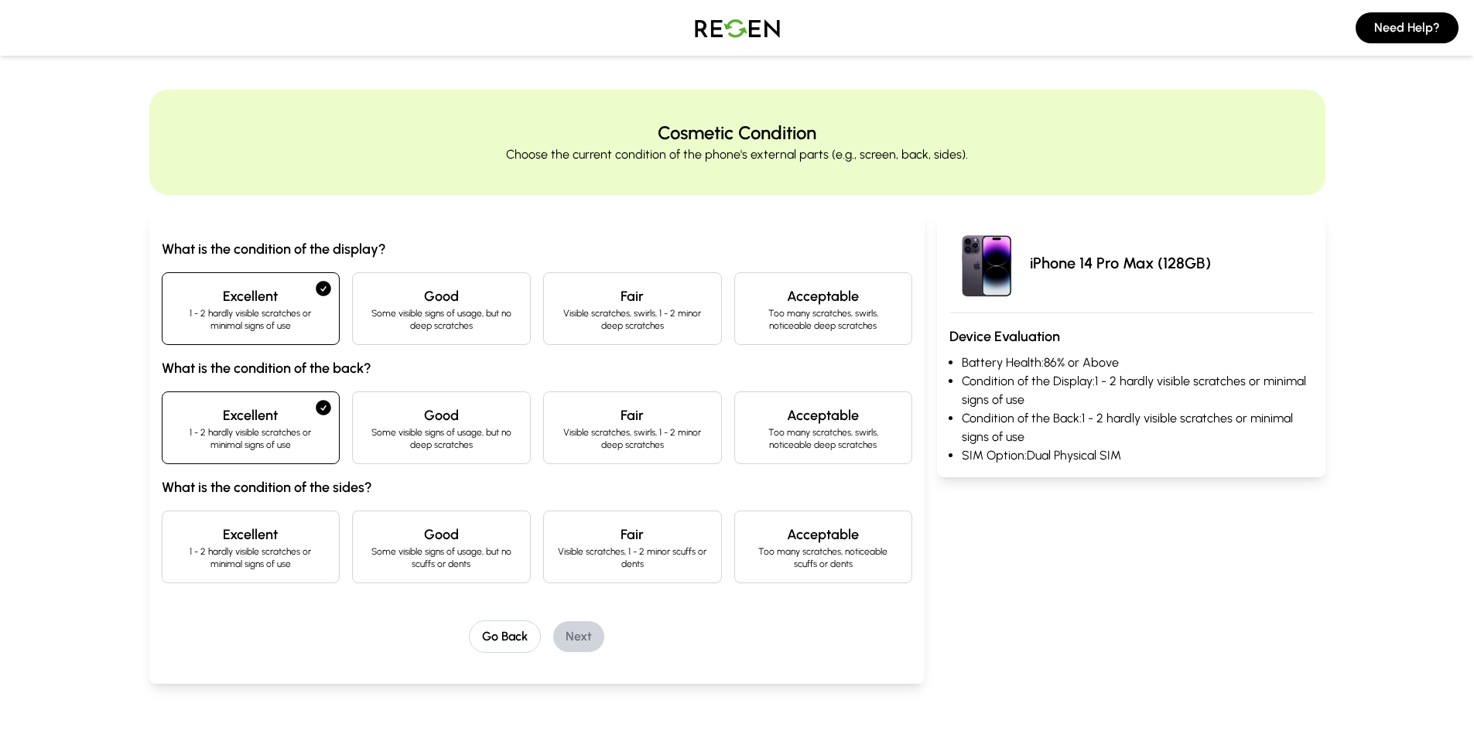
click at [266, 533] on h4 "Excellent" at bounding box center [251, 535] width 152 height 22
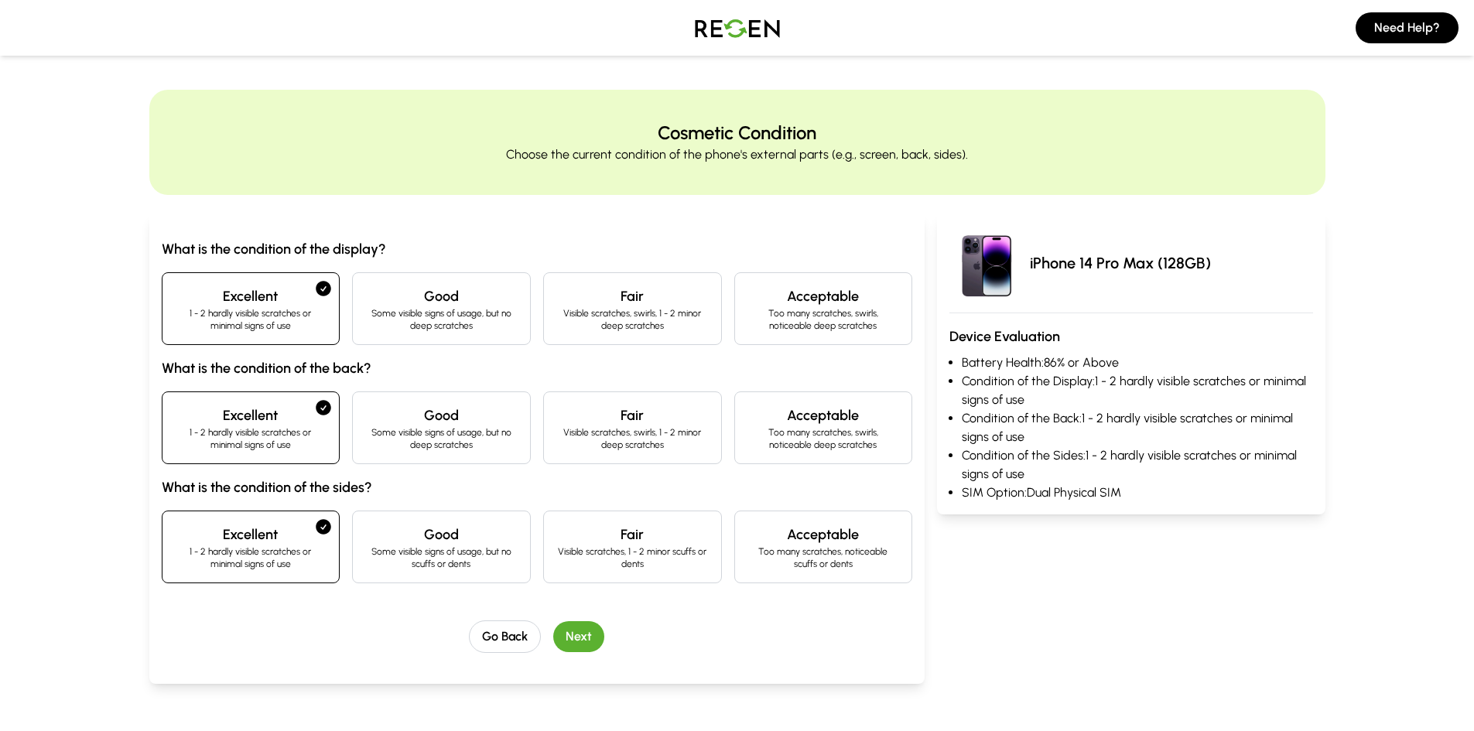
click at [583, 627] on button "Next" at bounding box center [578, 636] width 51 height 31
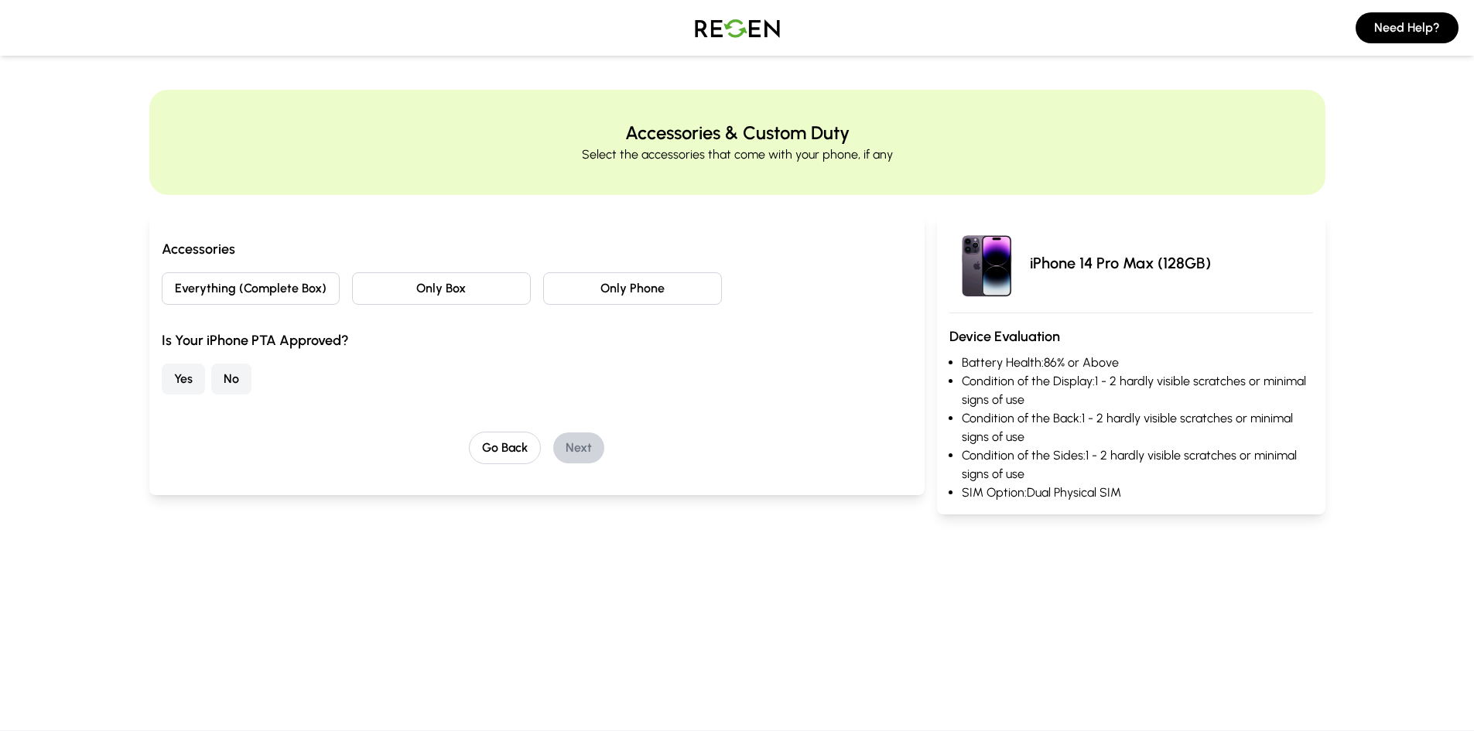
click at [301, 289] on button "Everything (Complete Box)" at bounding box center [251, 288] width 179 height 33
click at [187, 381] on button "Yes" at bounding box center [183, 379] width 43 height 31
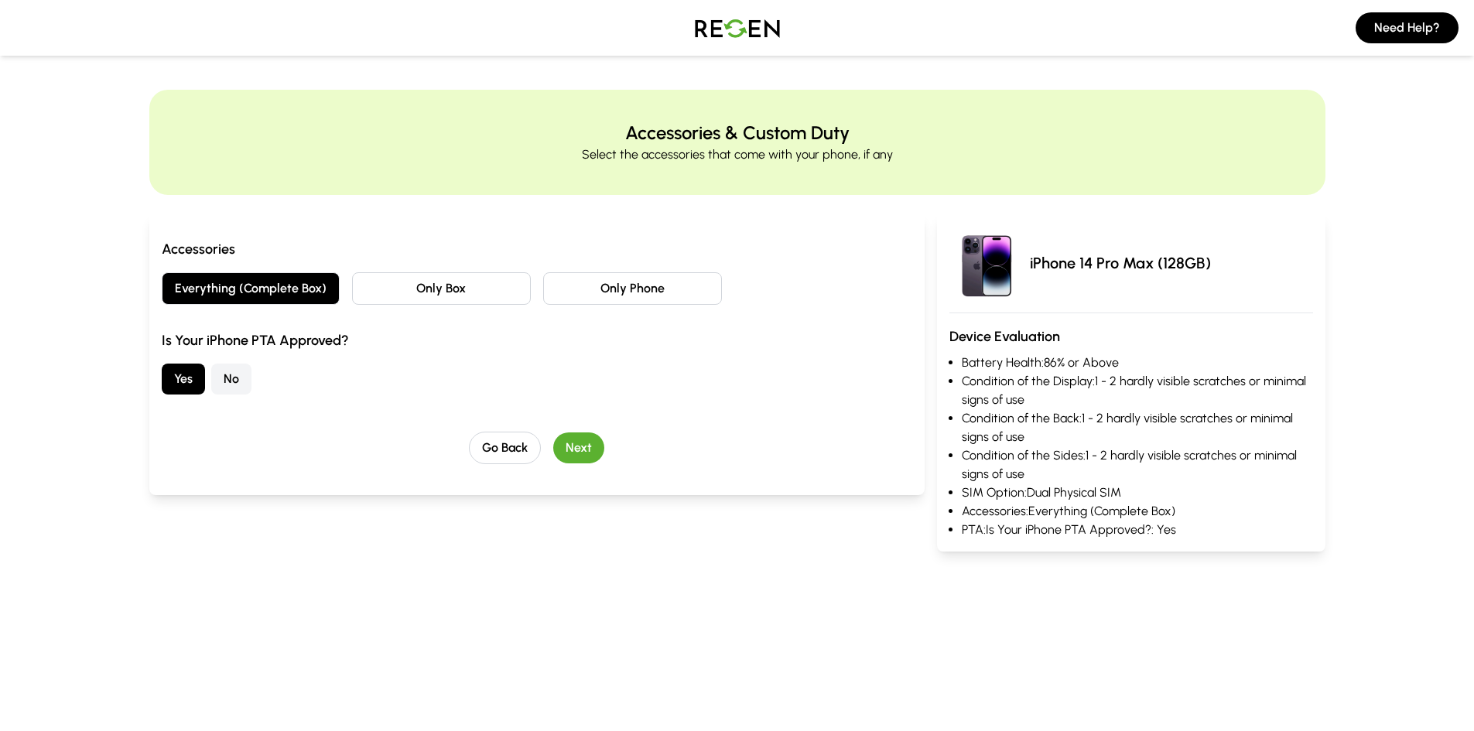
click at [594, 457] on button "Next" at bounding box center [578, 448] width 51 height 31
